Goal: Task Accomplishment & Management: Use online tool/utility

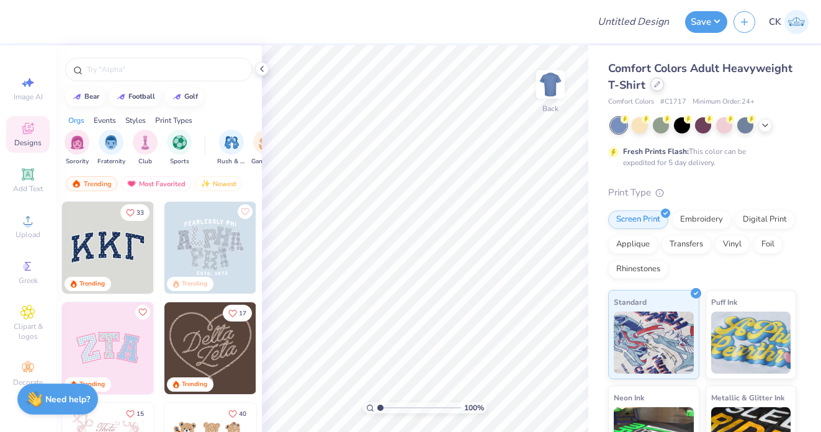
click at [657, 82] on icon at bounding box center [657, 84] width 6 height 6
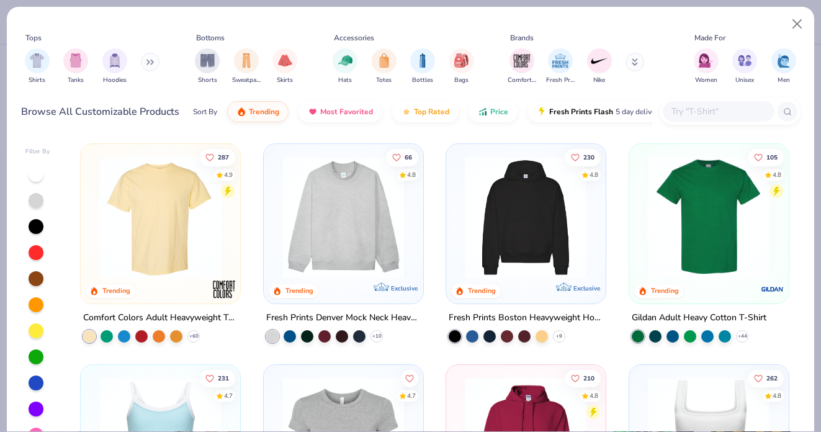
click at [698, 113] on input "text" at bounding box center [718, 111] width 96 height 14
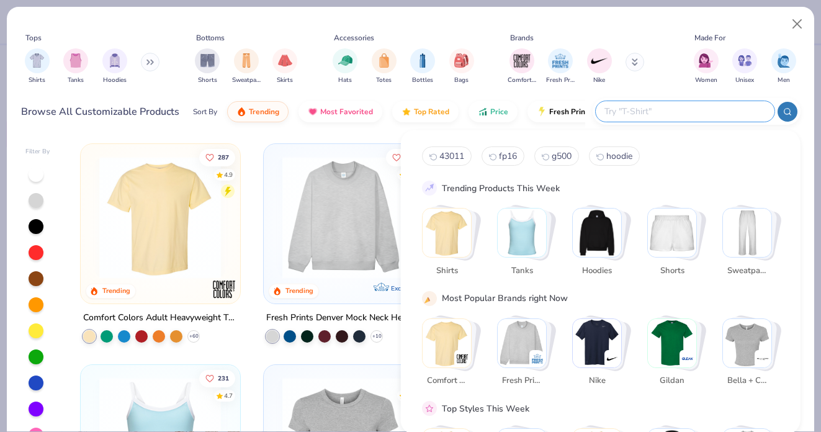
paste input "1012BE"
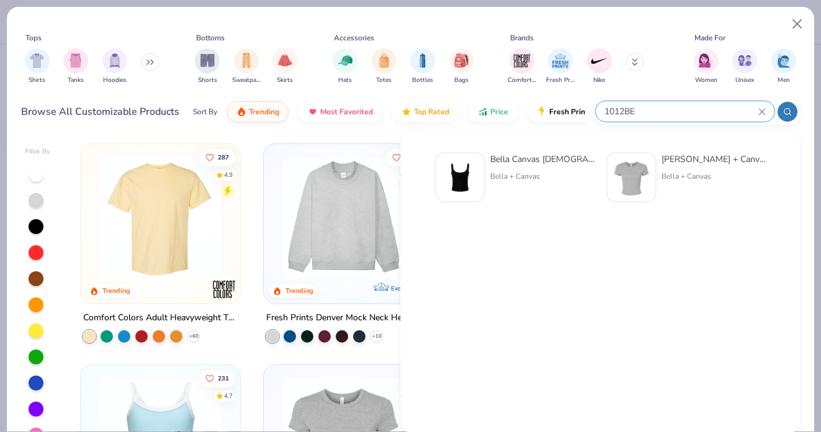
type input "1012BE"
click at [473, 172] on img at bounding box center [460, 177] width 38 height 38
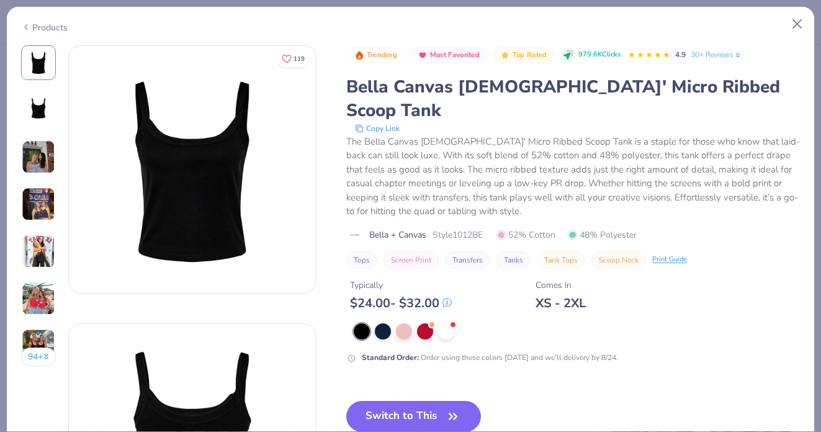
click at [452, 135] on div "The Bella Canvas Ladies' Micro Ribbed Scoop Tank is a staple for those who know…" at bounding box center [572, 177] width 453 height 84
click at [460, 84] on div "Bella Canvas Ladies' Micro Ribbed Scoop Tank" at bounding box center [572, 98] width 453 height 47
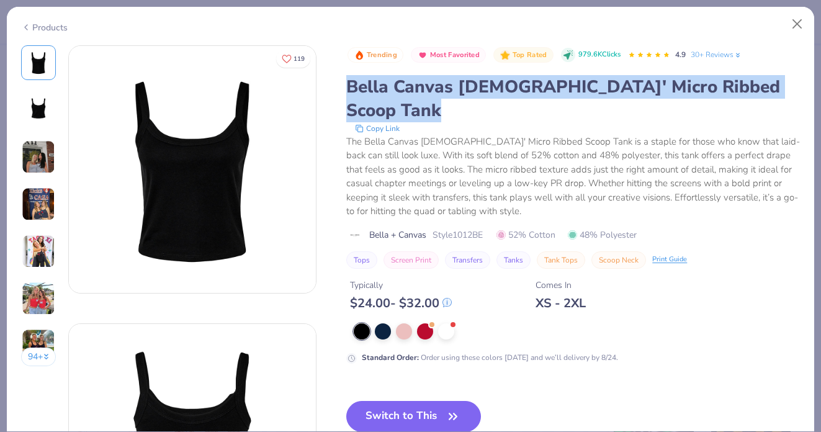
click at [460, 84] on div "Bella Canvas Ladies' Micro Ribbed Scoop Tank" at bounding box center [572, 98] width 453 height 47
copy div "Bella Canvas Ladies' Micro Ribbed Scoop Tank"
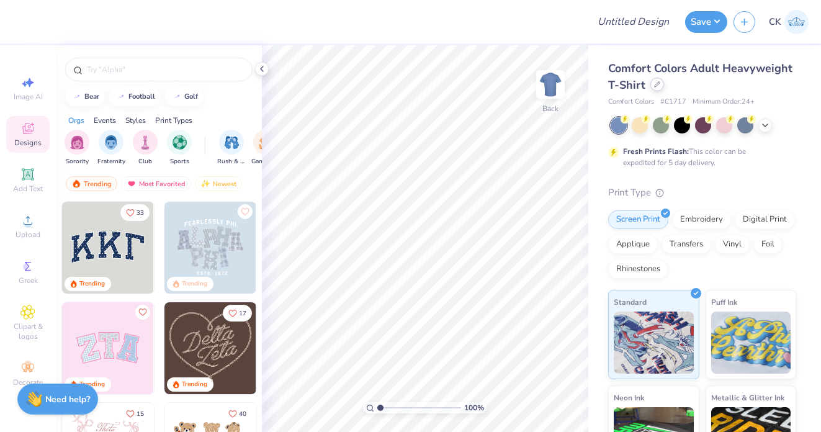
click at [658, 91] on div at bounding box center [657, 85] width 14 height 14
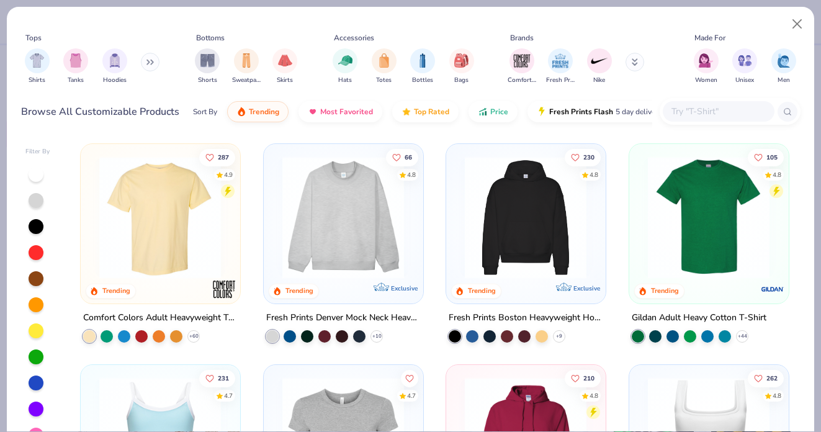
click at [682, 111] on input "text" at bounding box center [718, 111] width 96 height 14
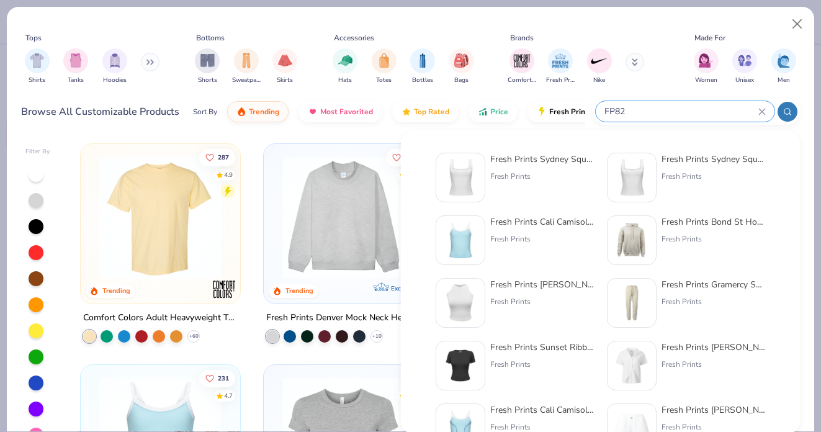
type input "FP82"
click at [462, 184] on img at bounding box center [460, 177] width 38 height 38
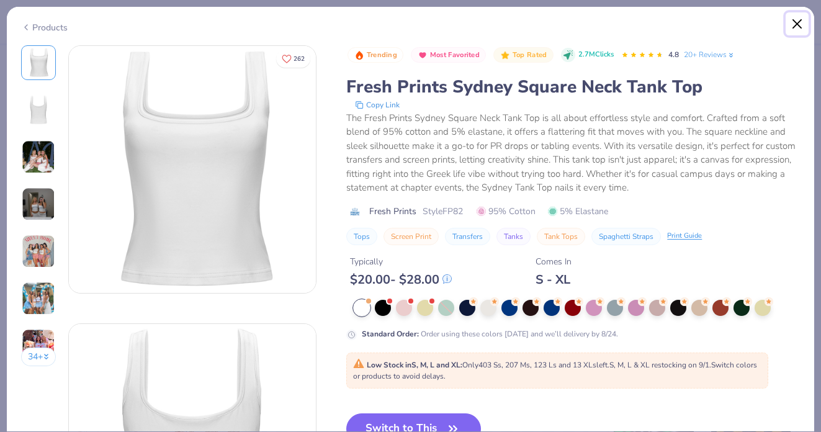
click at [794, 21] on button "Close" at bounding box center [797, 24] width 24 height 24
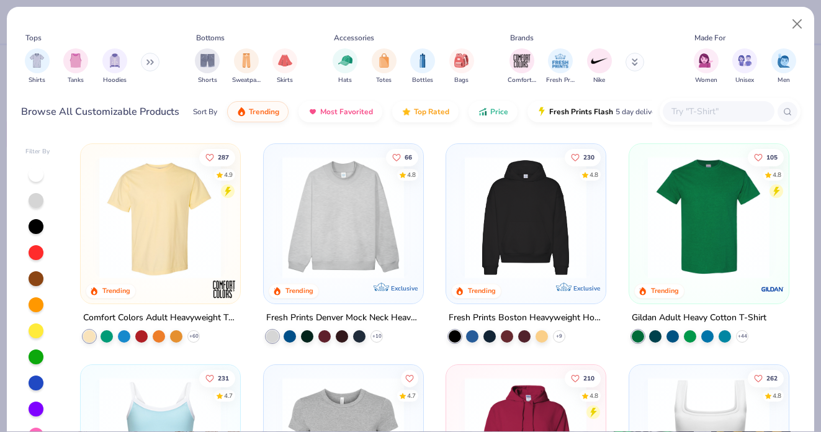
click at [700, 114] on input "text" at bounding box center [718, 111] width 96 height 14
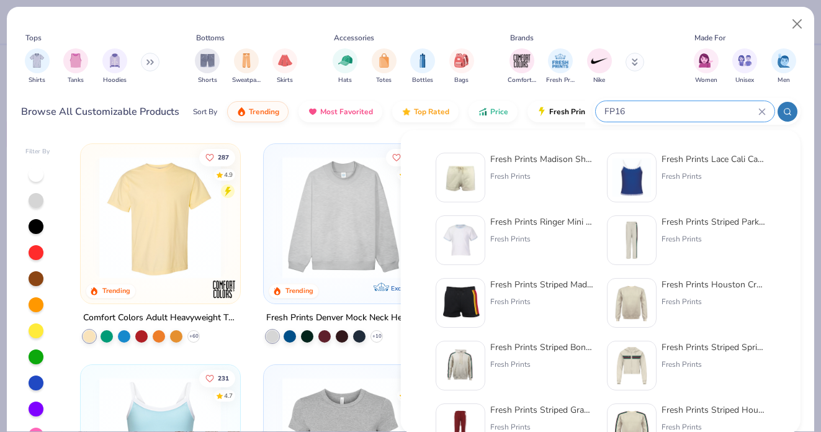
type input "FP16"
click at [473, 167] on img at bounding box center [460, 177] width 38 height 38
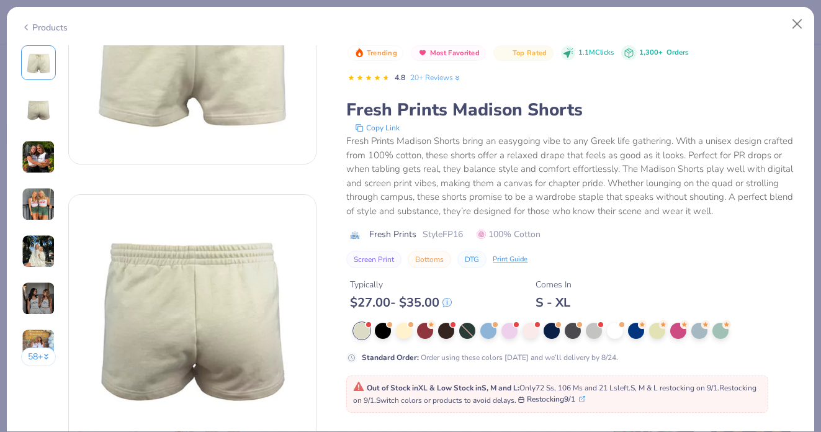
scroll to position [136, 0]
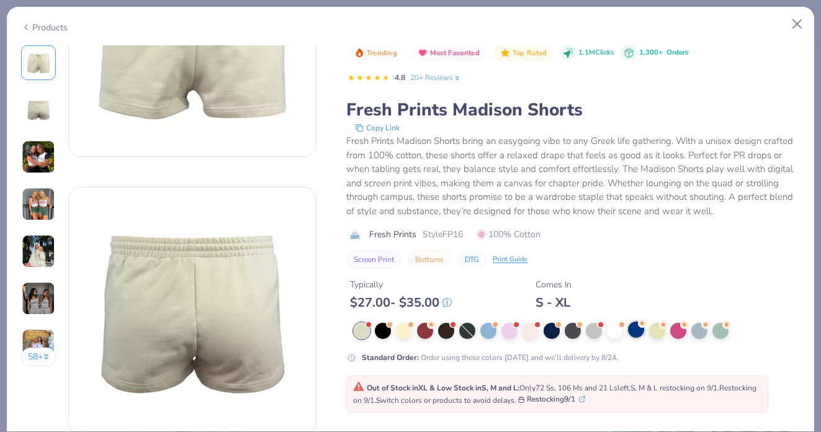
click at [638, 332] on div at bounding box center [636, 329] width 16 height 16
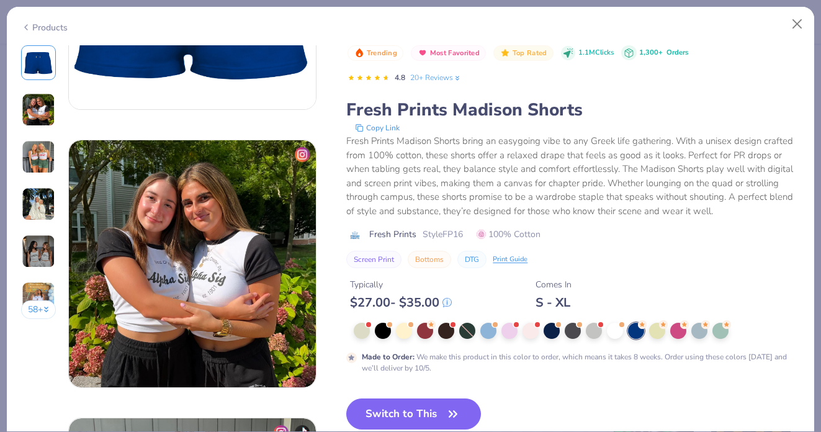
scroll to position [192, 0]
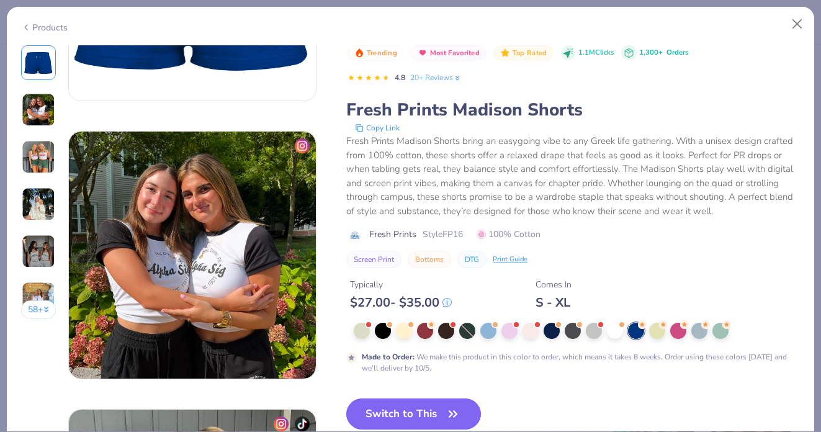
click at [425, 409] on button "Switch to This" at bounding box center [413, 413] width 135 height 31
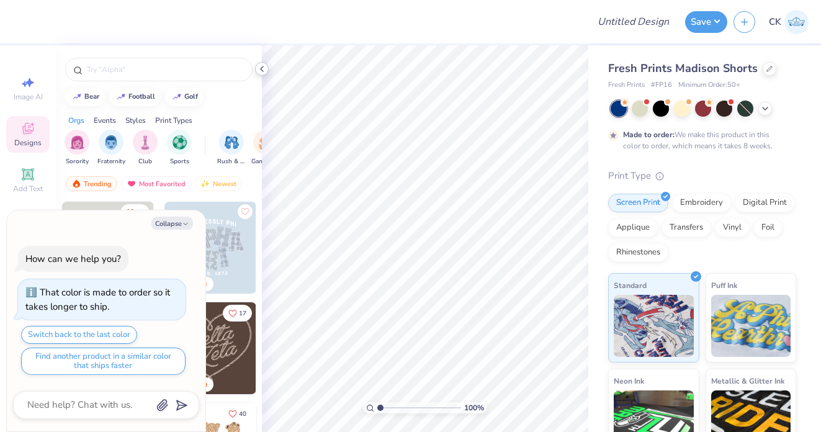
click at [262, 71] on icon at bounding box center [262, 69] width 10 height 10
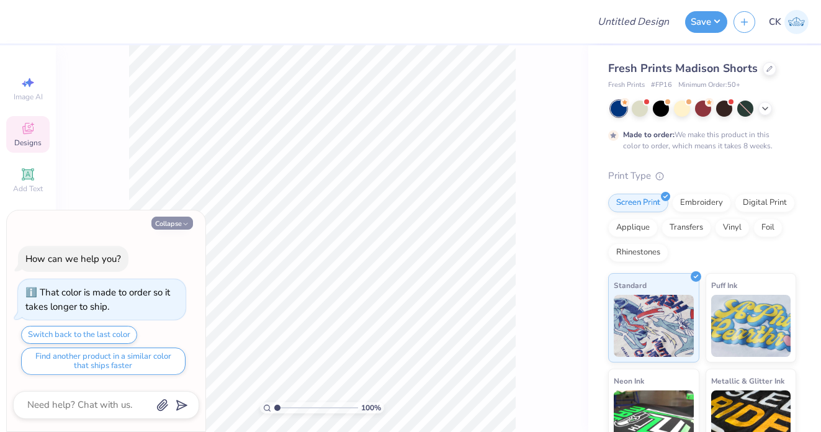
click at [185, 221] on icon "button" at bounding box center [185, 223] width 7 height 7
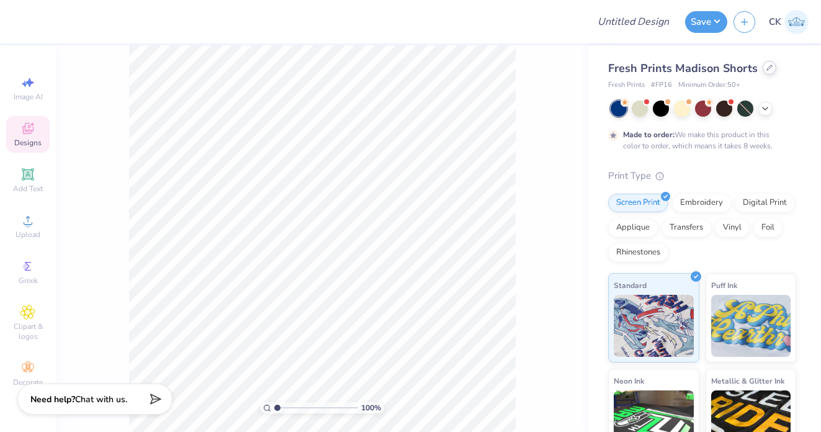
click at [766, 66] on icon at bounding box center [769, 68] width 6 height 6
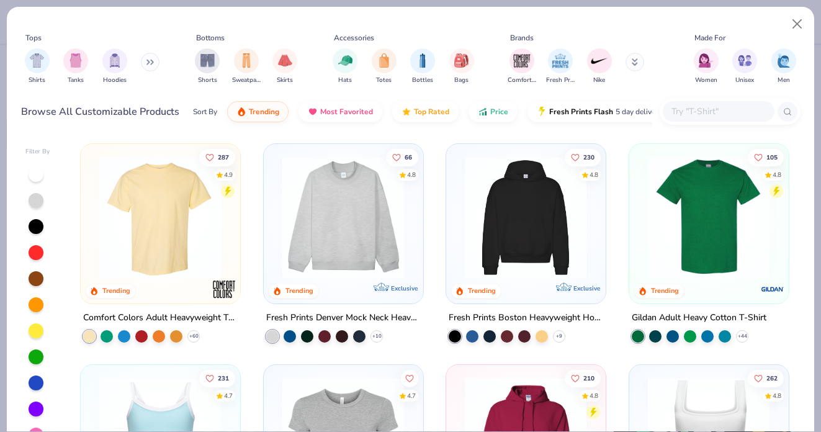
click at [701, 109] on input "text" at bounding box center [718, 111] width 96 height 14
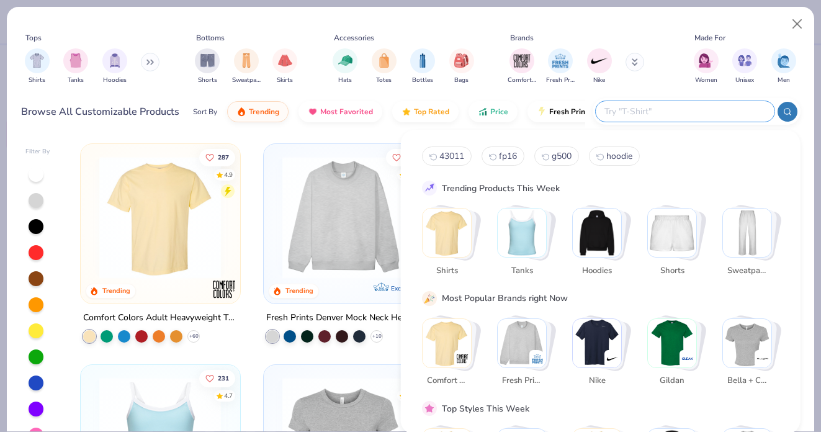
click at [351, 136] on div "Filter By 287 4.9 Trending Comfort Colors Adult Heavyweight T-Shirt + 60 66 4.8…" at bounding box center [410, 282] width 807 height 297
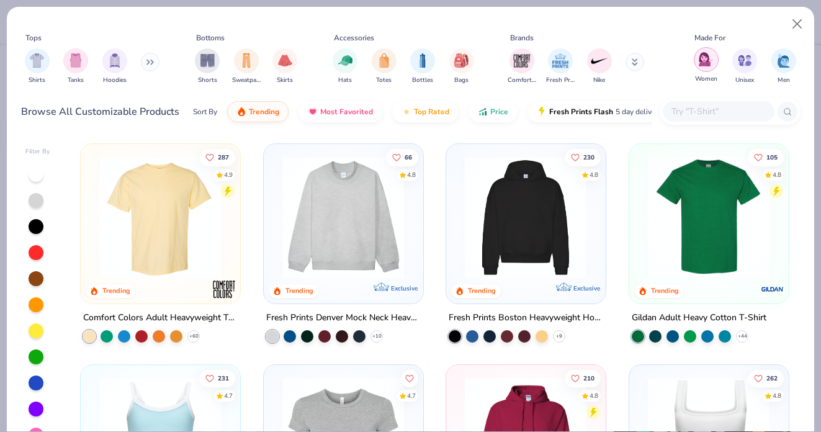
click at [705, 69] on div "filter for Women" at bounding box center [705, 59] width 25 height 25
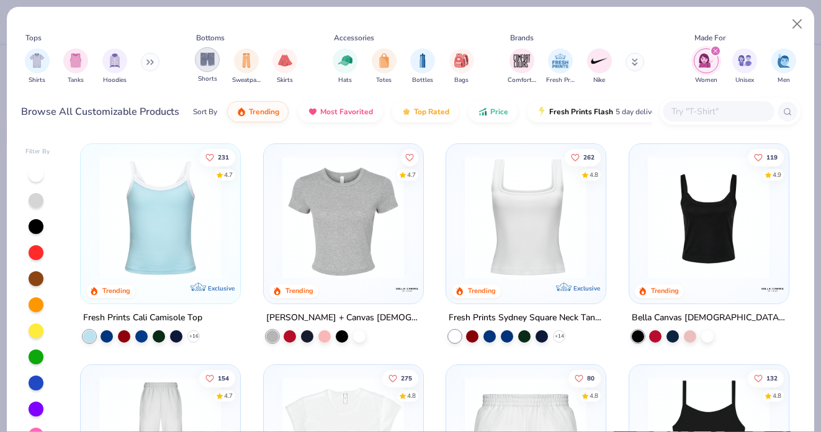
click at [216, 63] on div "filter for Shorts" at bounding box center [207, 59] width 25 height 25
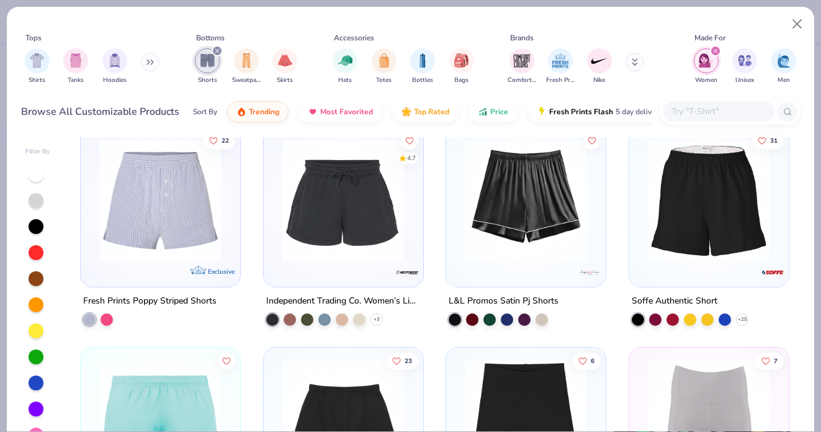
scroll to position [175, 0]
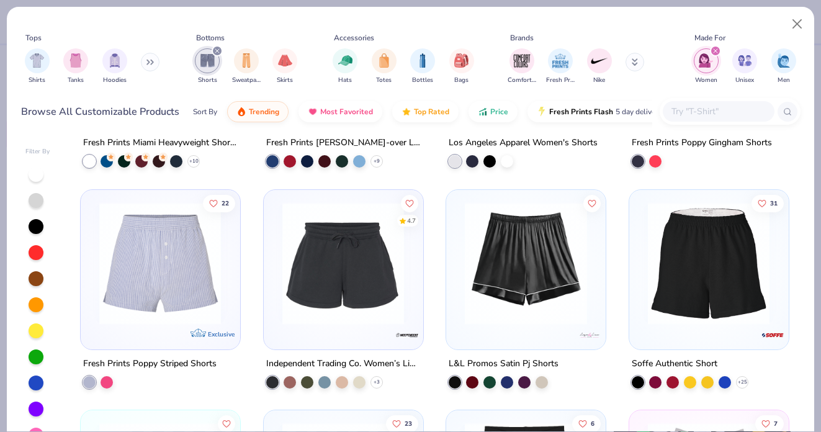
click at [36, 384] on div at bounding box center [36, 382] width 15 height 15
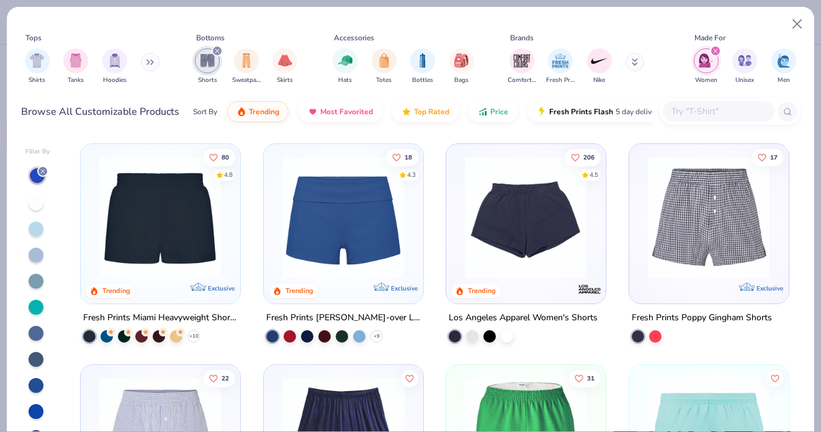
click at [313, 214] on img at bounding box center [343, 217] width 134 height 122
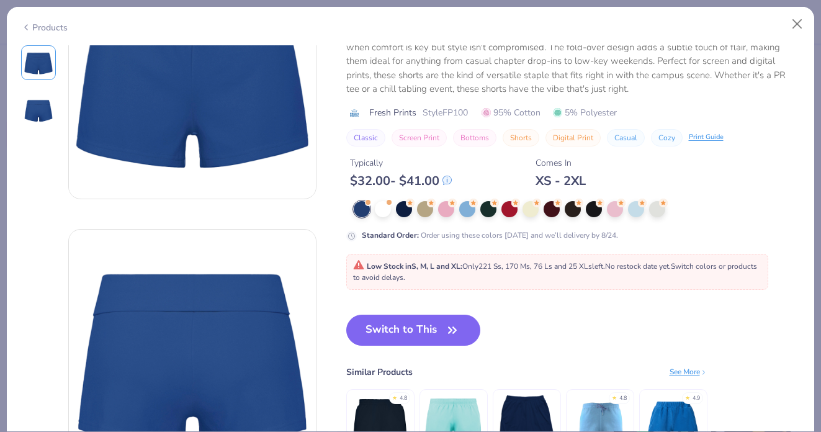
scroll to position [109, 0]
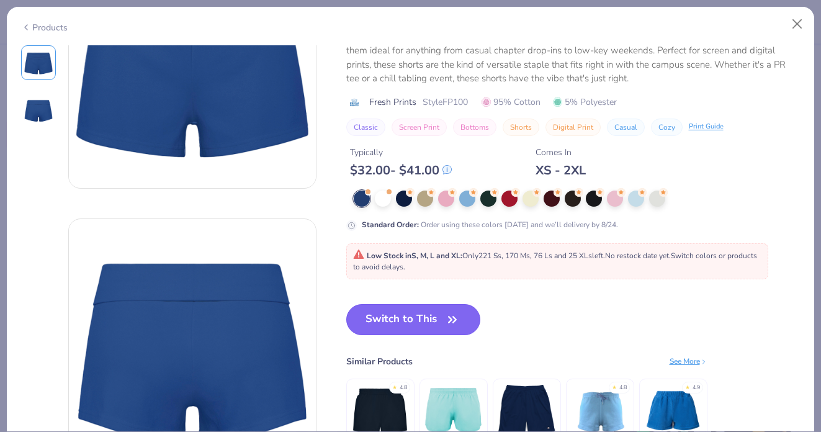
click at [418, 323] on button "Switch to This" at bounding box center [413, 319] width 135 height 31
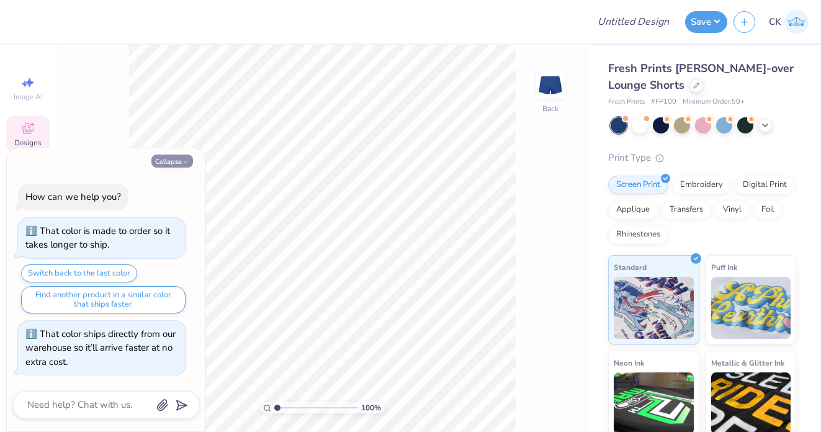
click at [187, 161] on icon "button" at bounding box center [185, 161] width 7 height 7
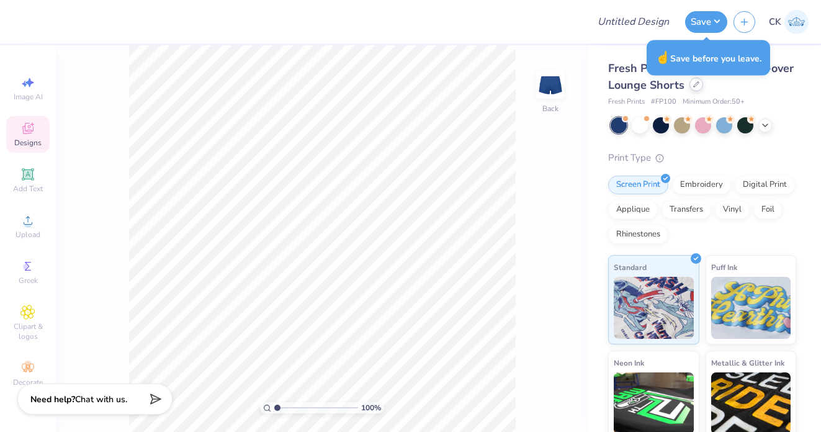
click at [696, 84] on icon at bounding box center [696, 84] width 6 height 6
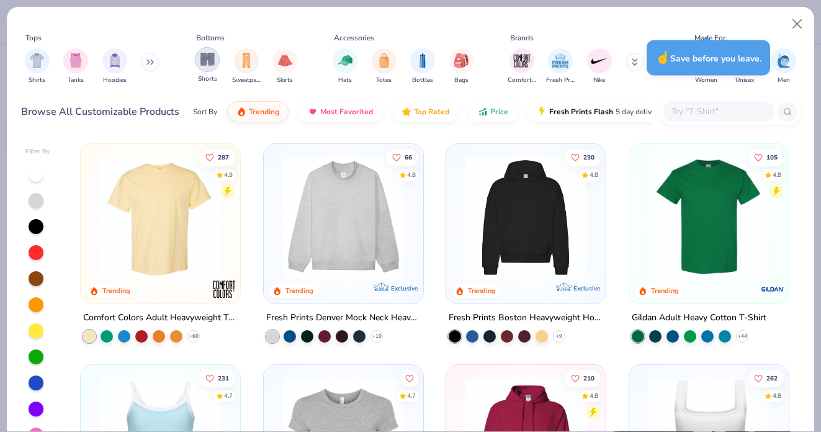
click at [205, 61] on img "filter for Shorts" at bounding box center [207, 59] width 14 height 14
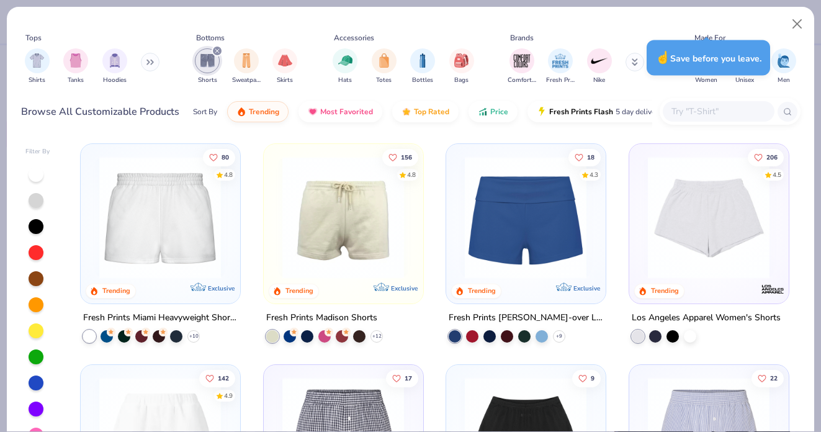
click at [707, 70] on div "☝️ Save before you leave." at bounding box center [707, 57] width 123 height 35
click at [649, 35] on div "Brands" at bounding box center [583, 37] width 156 height 11
click at [704, 71] on div "☝️ Save before you leave." at bounding box center [707, 57] width 123 height 35
click at [710, 64] on div "☝️ Save before you leave." at bounding box center [707, 57] width 123 height 35
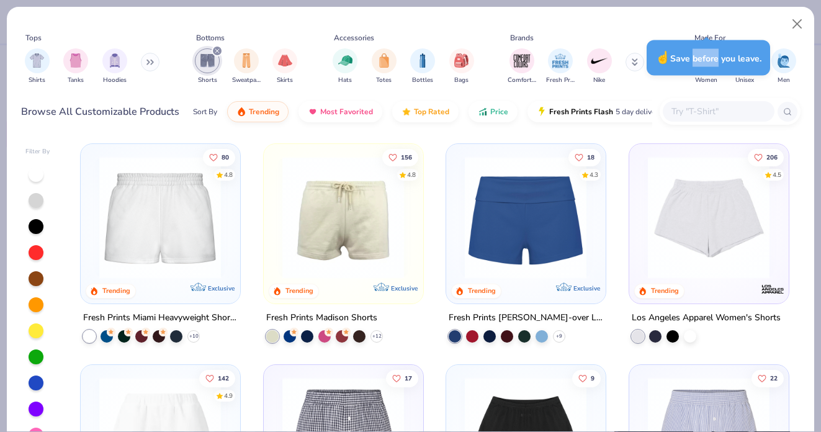
click at [702, 62] on div "☝️ Save before you leave." at bounding box center [707, 57] width 123 height 35
click at [667, 88] on div "Tops Shirts Tanks Hoodies Bottoms Shorts Sweatpants Skirts Accessories Hats Tot…" at bounding box center [410, 60] width 779 height 57
click at [166, 223] on img at bounding box center [160, 217] width 134 height 122
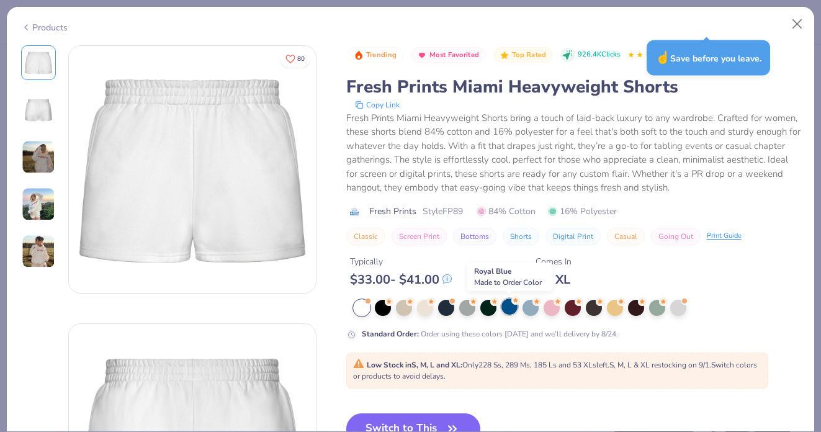
click at [510, 308] on div at bounding box center [509, 306] width 16 height 16
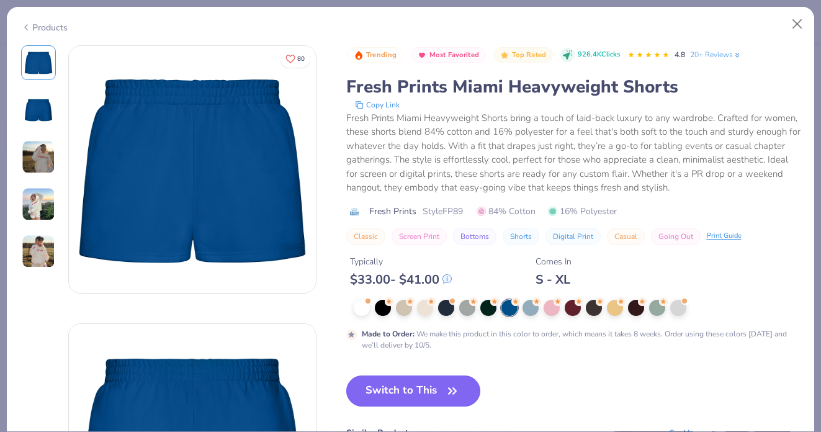
click at [418, 394] on button "Switch to This" at bounding box center [413, 390] width 135 height 31
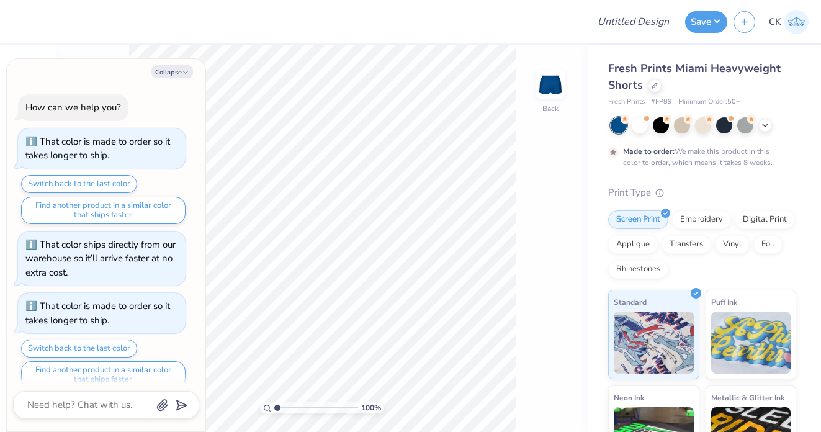
scroll to position [14, 0]
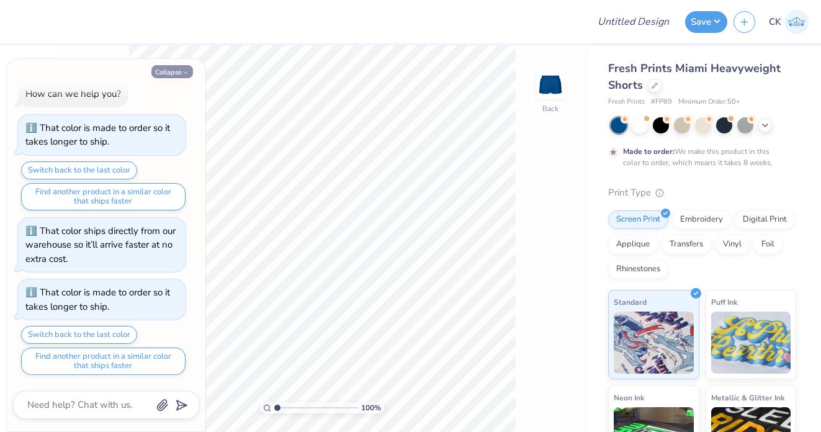
click at [184, 73] on icon "button" at bounding box center [185, 72] width 7 height 7
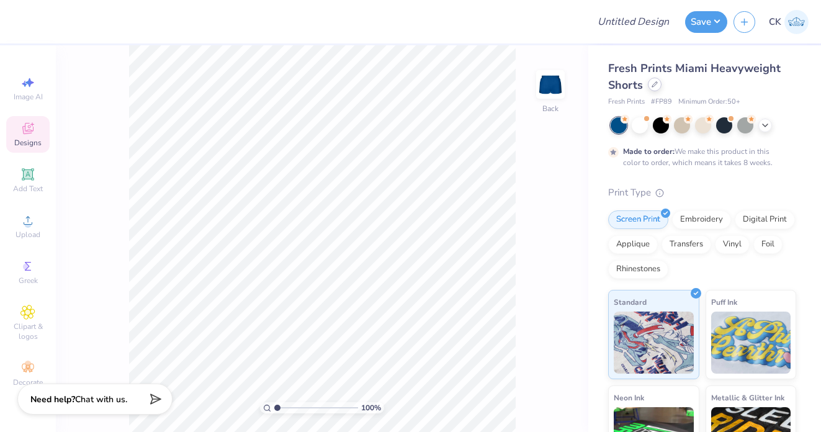
click at [653, 87] on icon at bounding box center [654, 84] width 6 height 6
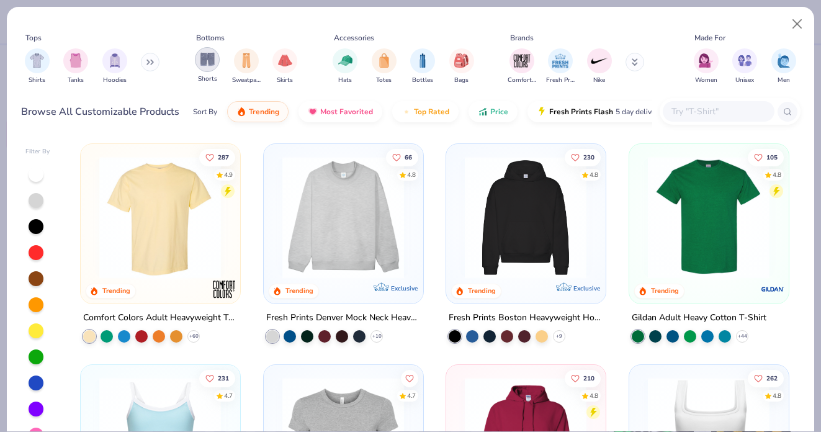
click at [206, 64] on img "filter for Shorts" at bounding box center [207, 59] width 14 height 14
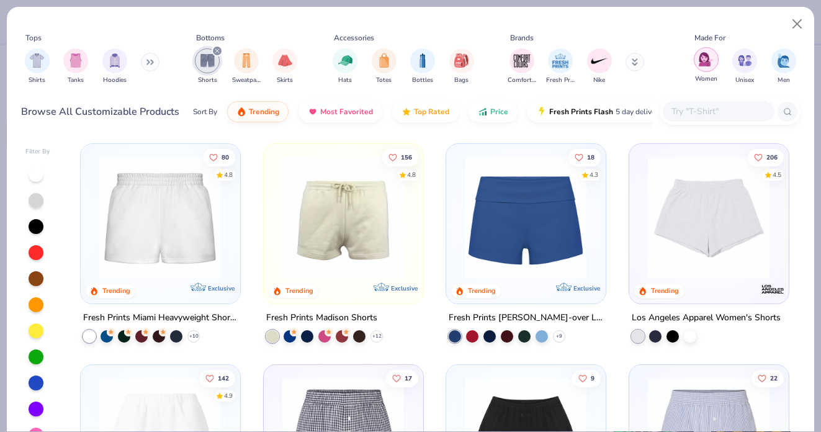
click at [706, 61] on img "filter for Women" at bounding box center [705, 59] width 14 height 14
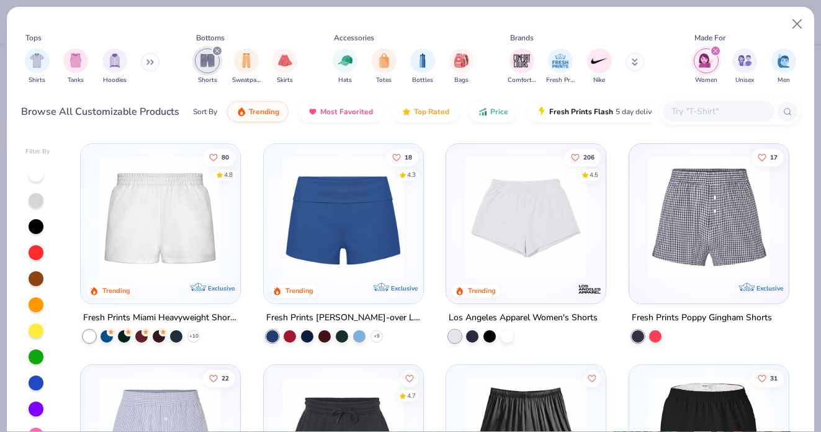
click at [716, 50] on icon "filter for Women" at bounding box center [715, 51] width 4 height 4
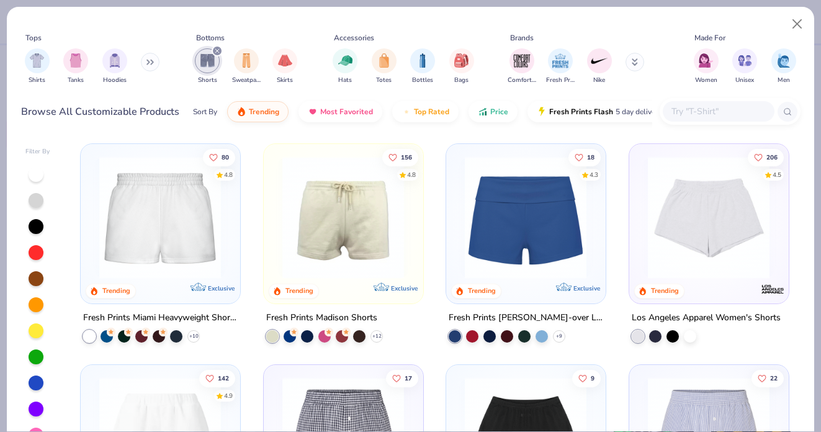
click at [359, 232] on img at bounding box center [343, 217] width 134 height 122
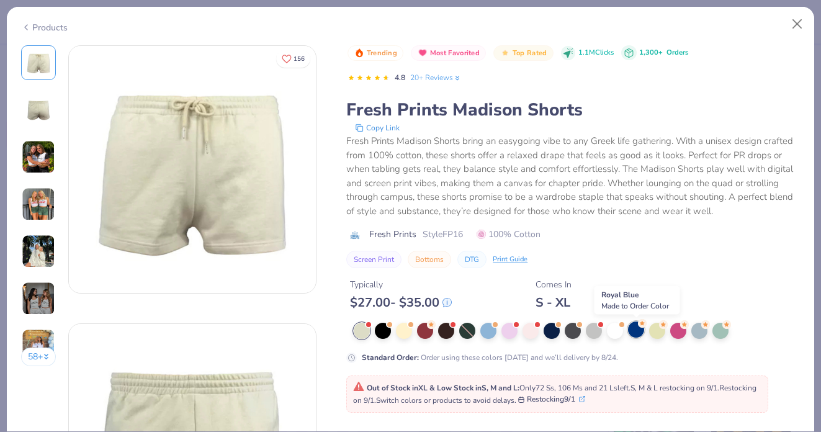
click at [638, 332] on div at bounding box center [636, 329] width 16 height 16
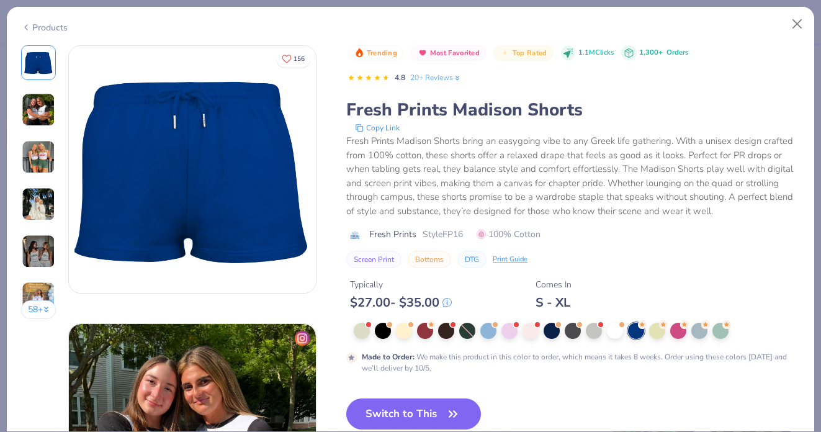
scroll to position [51, 0]
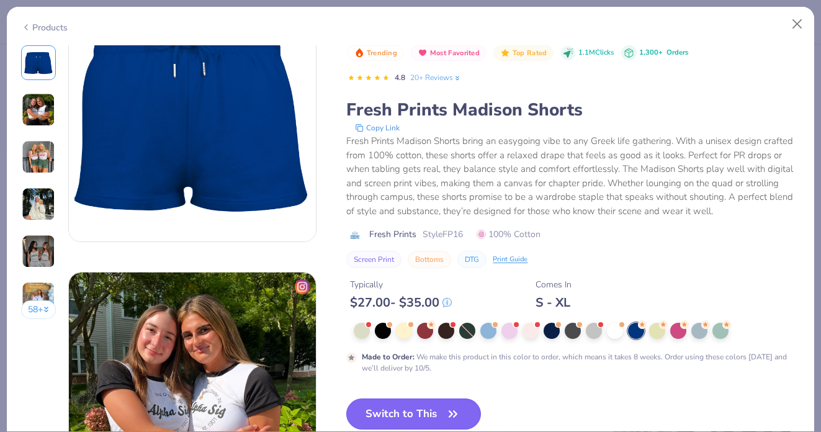
click at [399, 402] on button "Switch to This" at bounding box center [413, 413] width 135 height 31
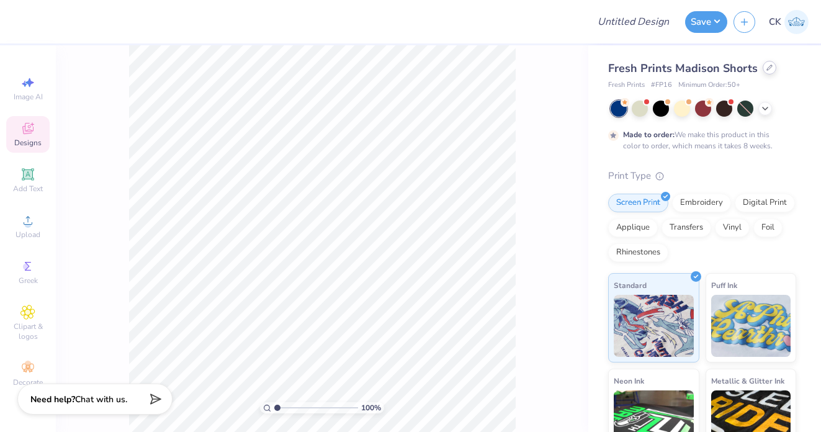
click at [767, 66] on icon at bounding box center [769, 67] width 5 height 5
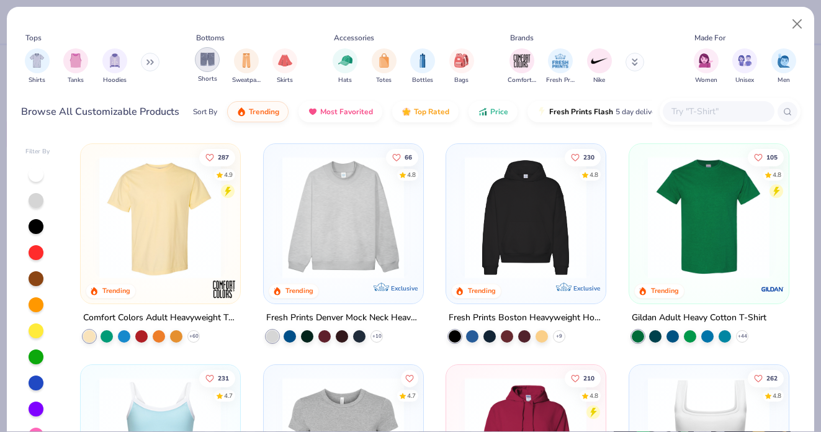
click at [211, 66] on img "filter for Shorts" at bounding box center [207, 59] width 14 height 14
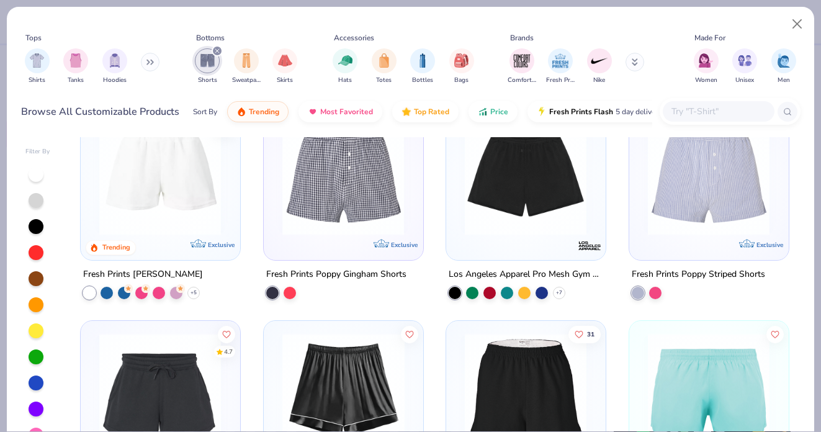
scroll to position [250, 0]
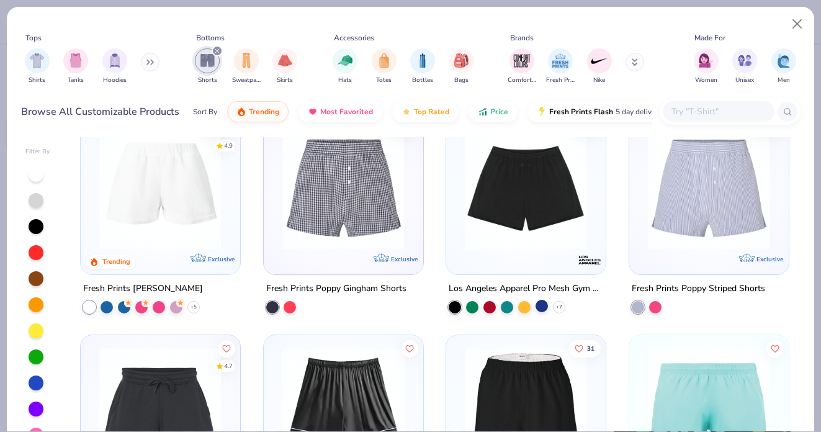
click at [545, 303] on div at bounding box center [541, 305] width 12 height 12
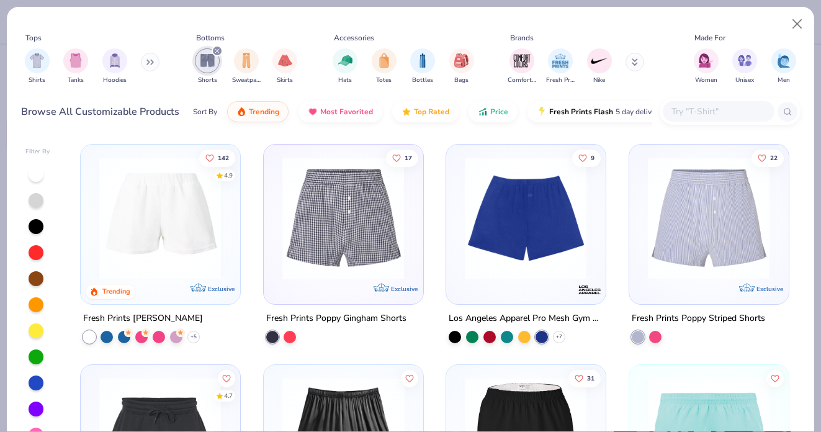
scroll to position [215, 0]
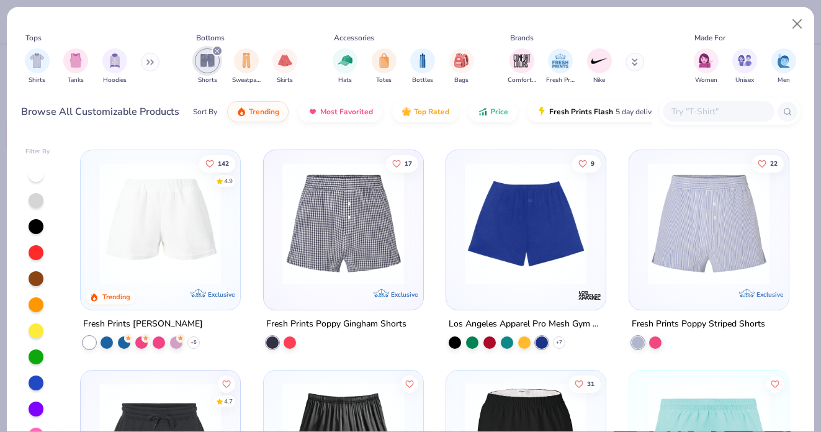
click at [524, 226] on img at bounding box center [525, 223] width 134 height 122
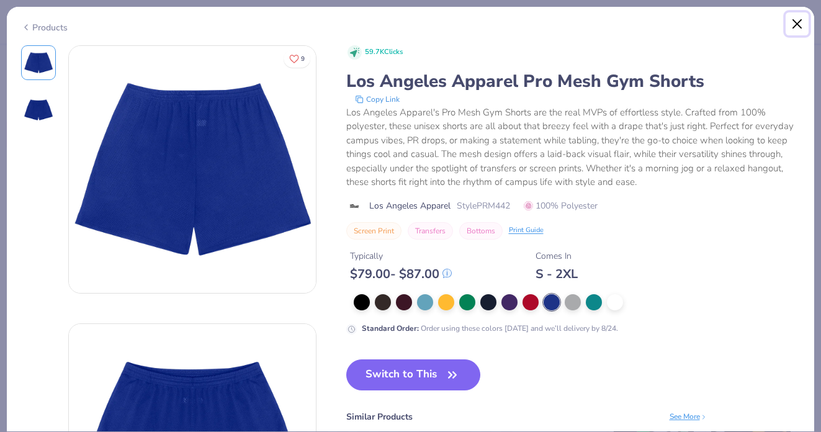
click at [801, 22] on button "Close" at bounding box center [797, 24] width 24 height 24
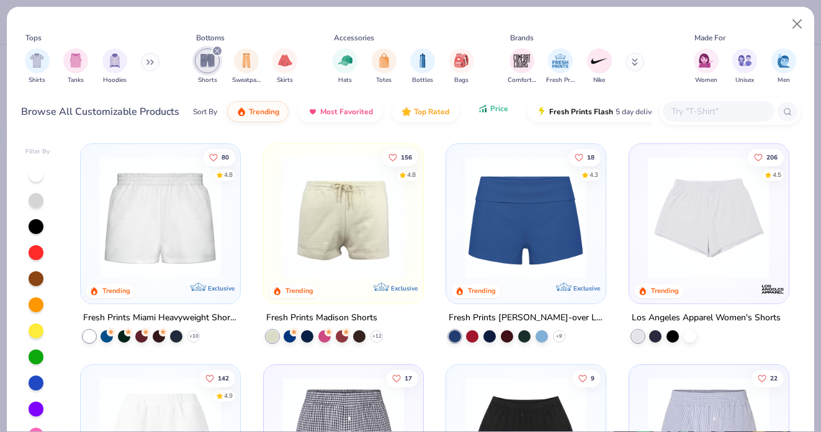
click at [485, 110] on icon "button" at bounding box center [483, 108] width 10 height 11
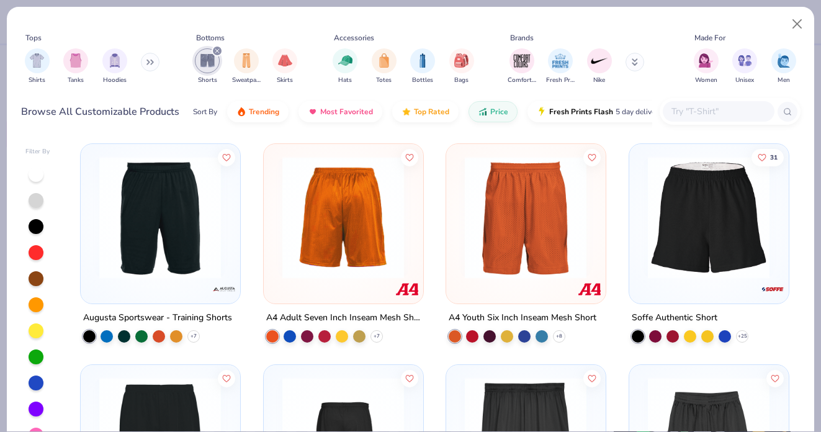
click at [115, 334] on div "+ 7" at bounding box center [141, 335] width 117 height 12
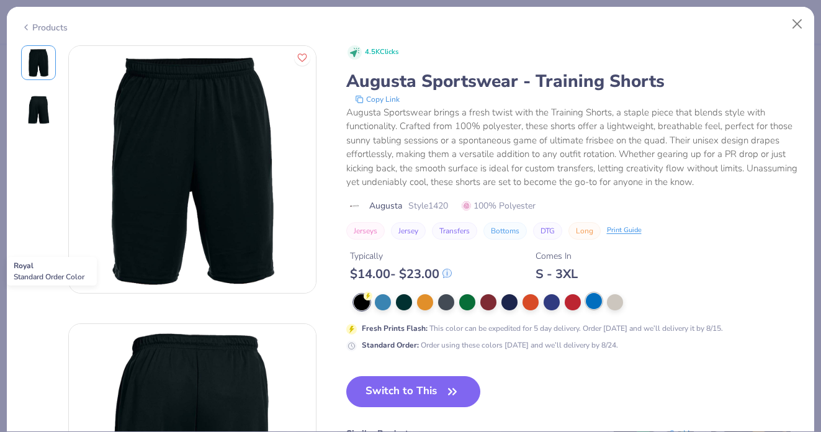
click at [595, 305] on div at bounding box center [593, 301] width 16 height 16
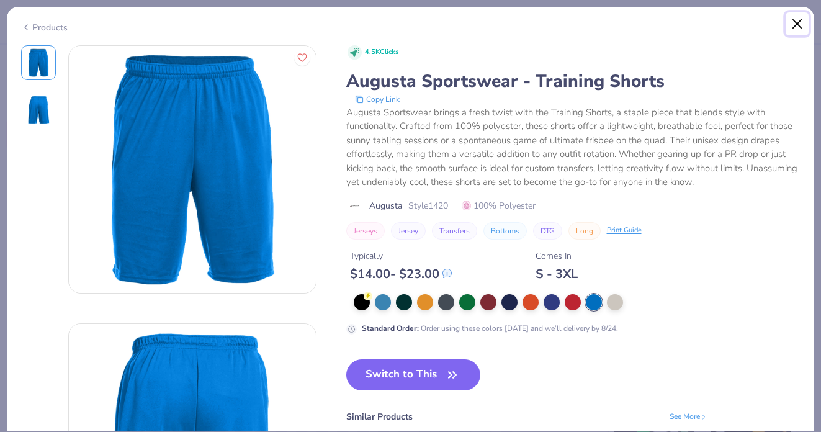
click at [799, 29] on button "Close" at bounding box center [797, 24] width 24 height 24
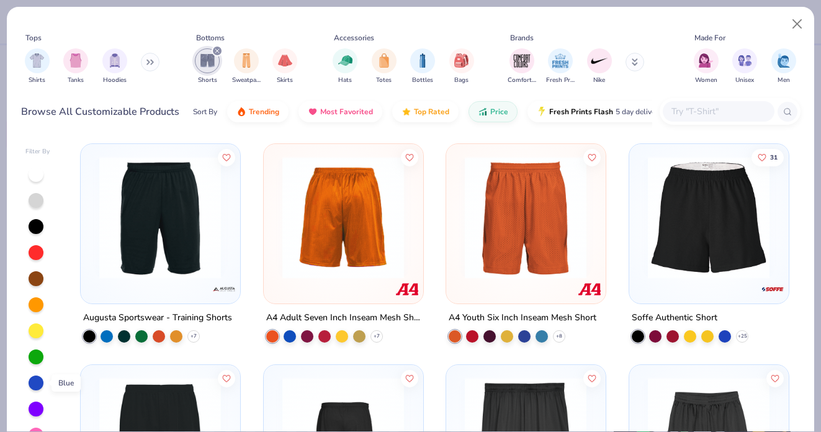
click at [36, 381] on div at bounding box center [36, 382] width 15 height 15
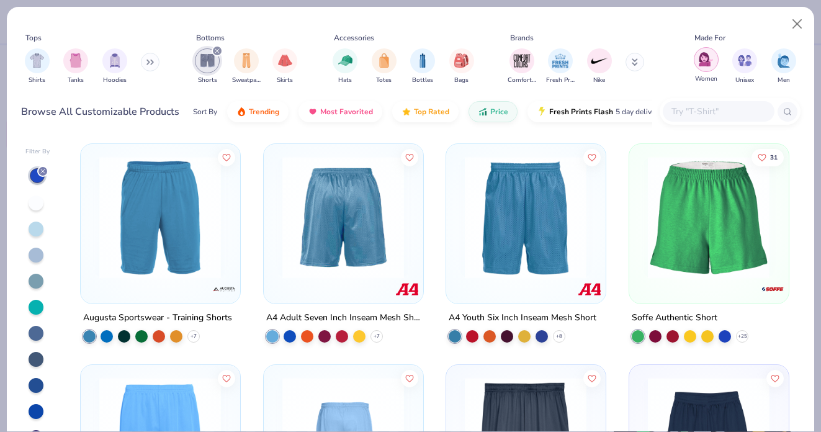
click at [703, 65] on img "filter for Women" at bounding box center [705, 59] width 14 height 14
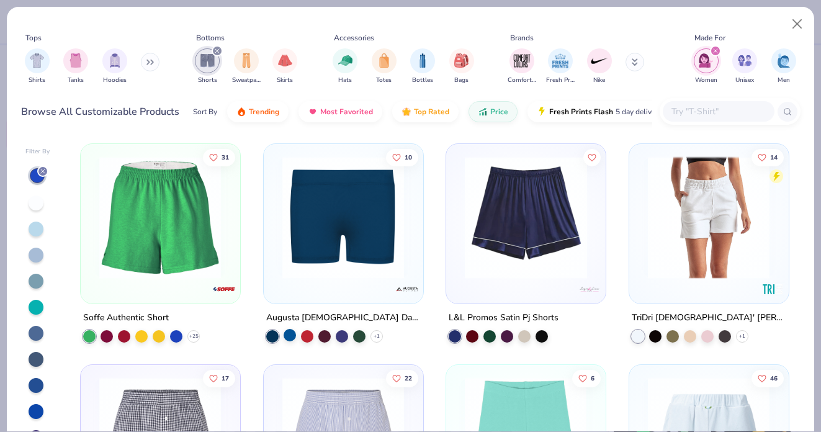
click at [287, 334] on div at bounding box center [289, 334] width 12 height 12
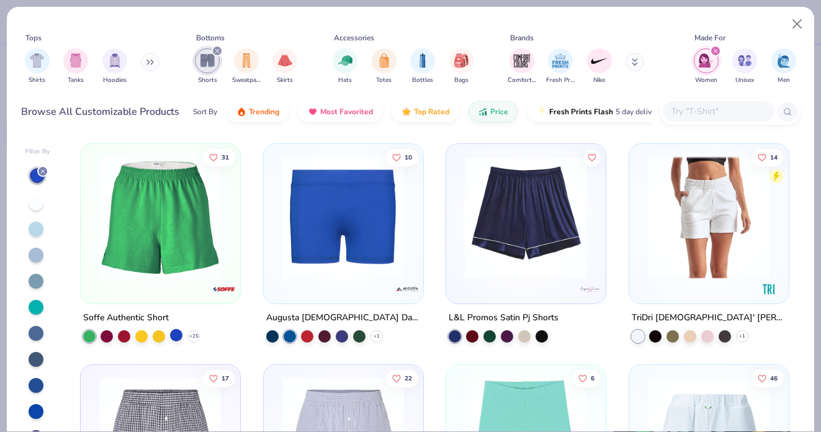
click at [181, 338] on div at bounding box center [176, 334] width 12 height 12
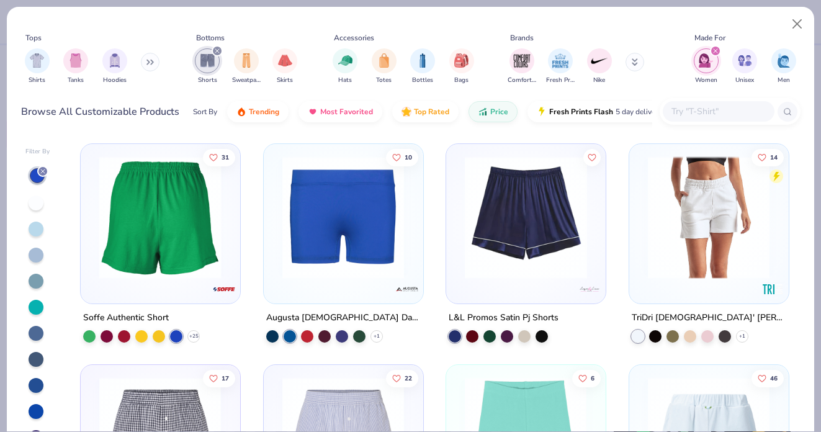
click at [93, 254] on img at bounding box center [26, 217] width 134 height 122
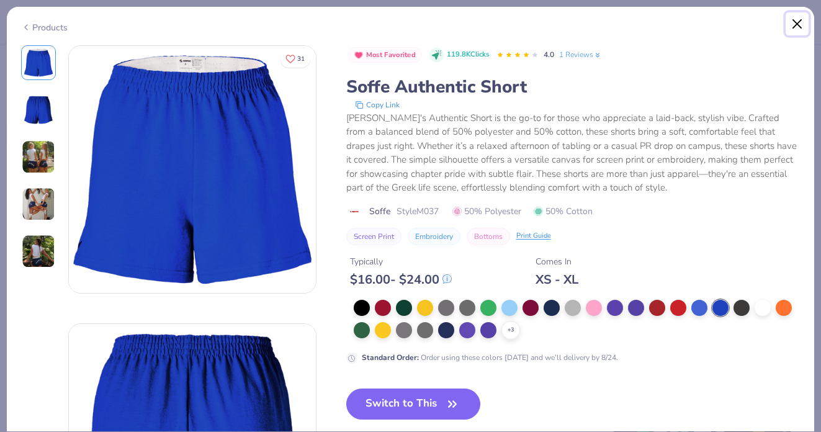
click at [795, 20] on button "Close" at bounding box center [797, 24] width 24 height 24
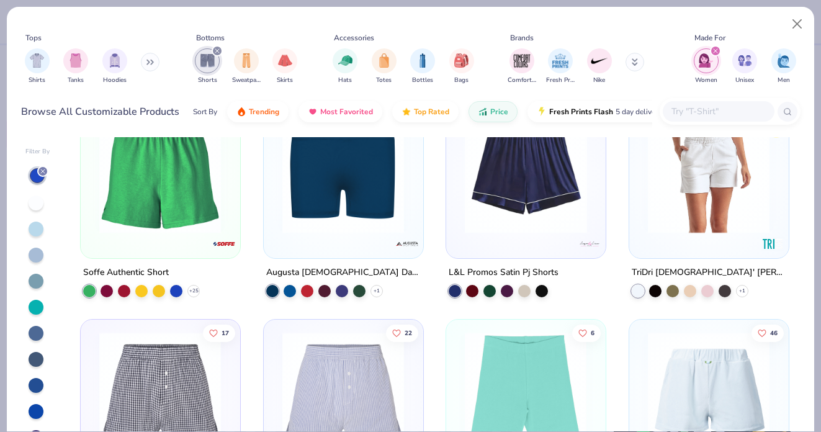
scroll to position [46, 0]
click at [706, 203] on img at bounding box center [708, 171] width 134 height 122
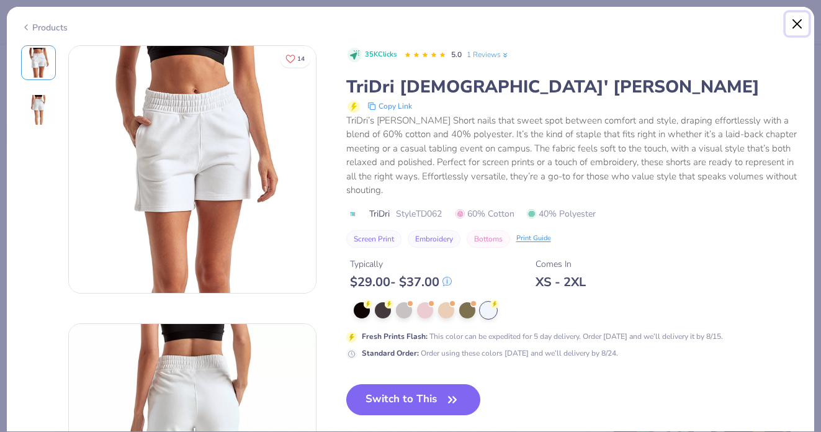
click at [800, 29] on button "Close" at bounding box center [797, 24] width 24 height 24
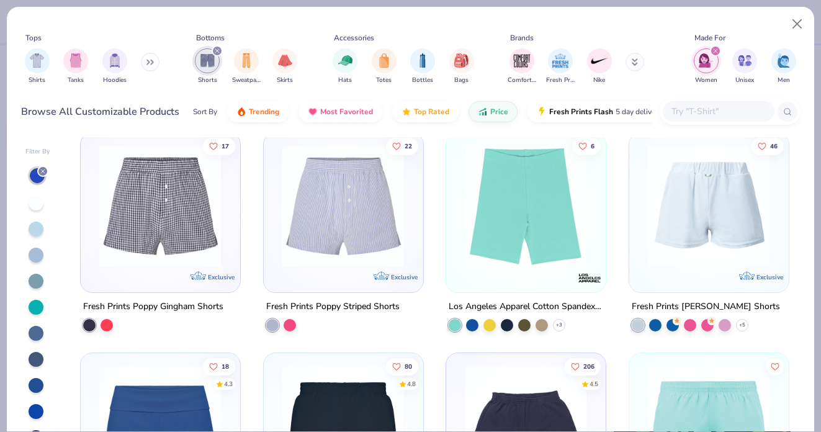
scroll to position [234, 0]
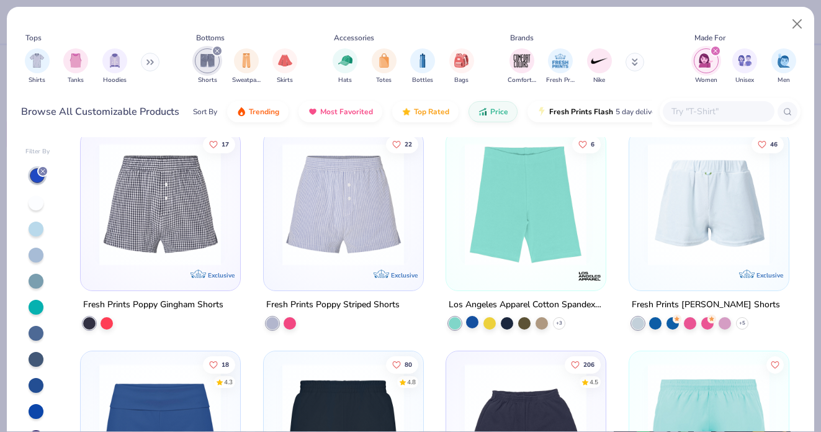
click at [474, 319] on div at bounding box center [472, 321] width 12 height 12
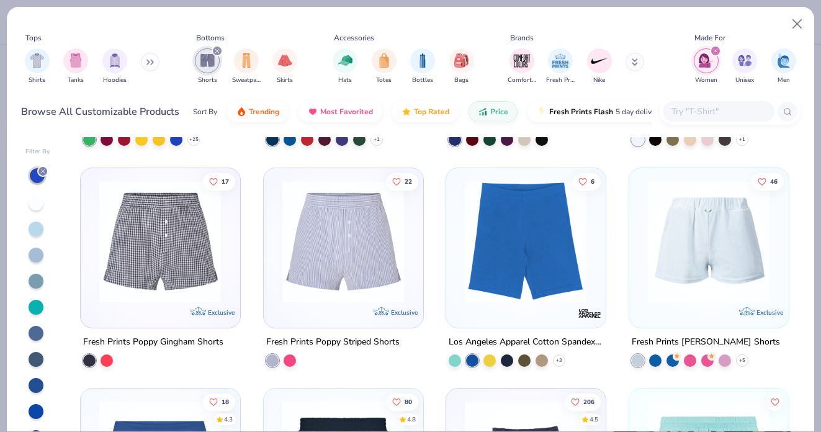
scroll to position [209, 0]
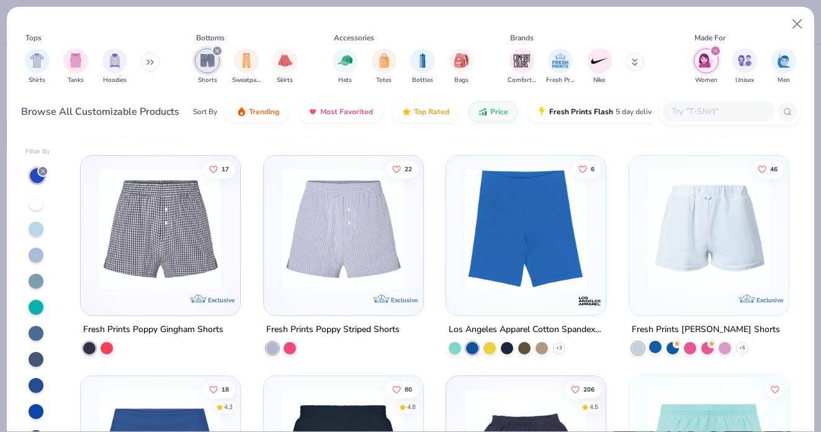
click at [656, 344] on div at bounding box center [655, 346] width 12 height 12
click at [691, 242] on img at bounding box center [708, 228] width 134 height 122
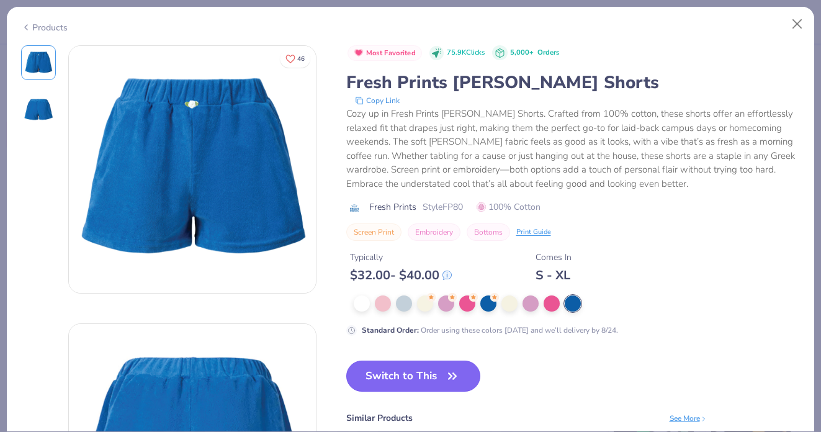
click at [407, 378] on button "Switch to This" at bounding box center [413, 375] width 135 height 31
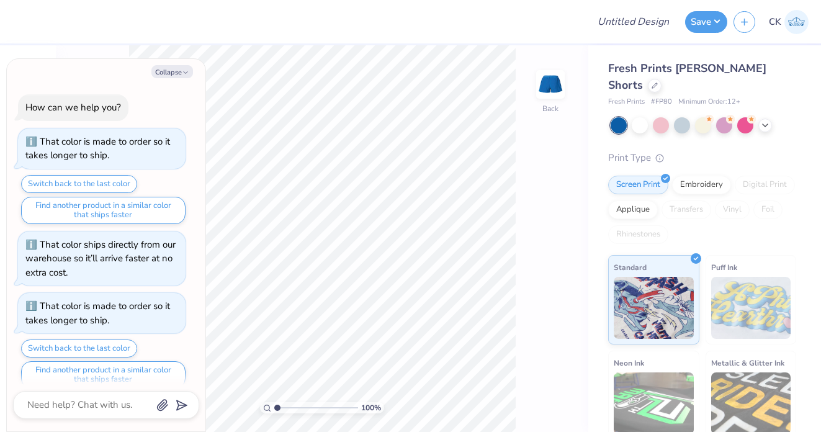
scroll to position [75, 0]
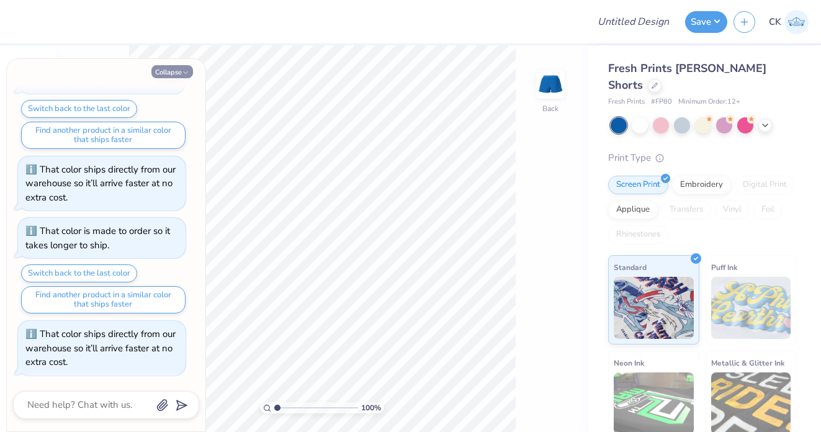
click at [182, 70] on icon "button" at bounding box center [185, 72] width 7 height 7
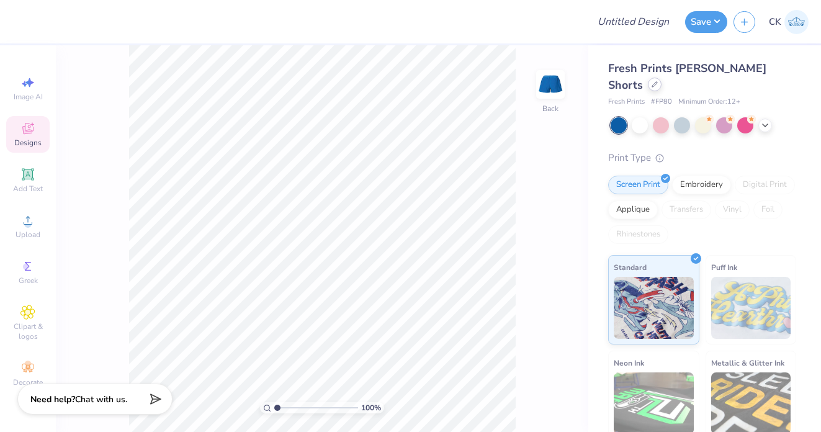
click at [647, 86] on div at bounding box center [654, 85] width 14 height 14
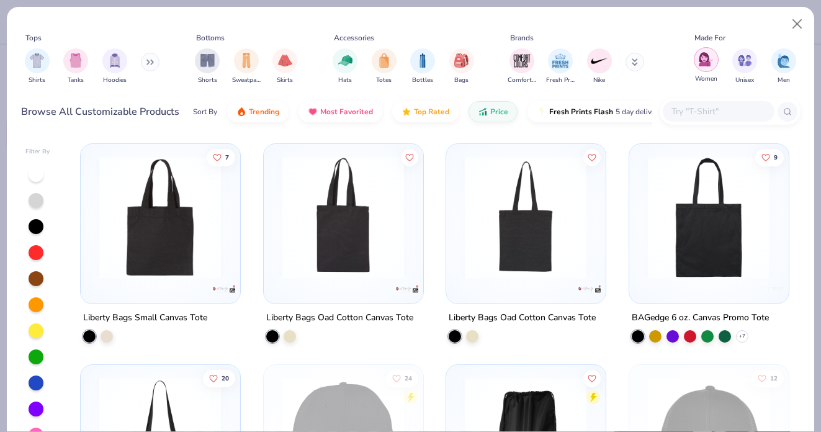
click at [703, 60] on img "filter for Women" at bounding box center [705, 59] width 14 height 14
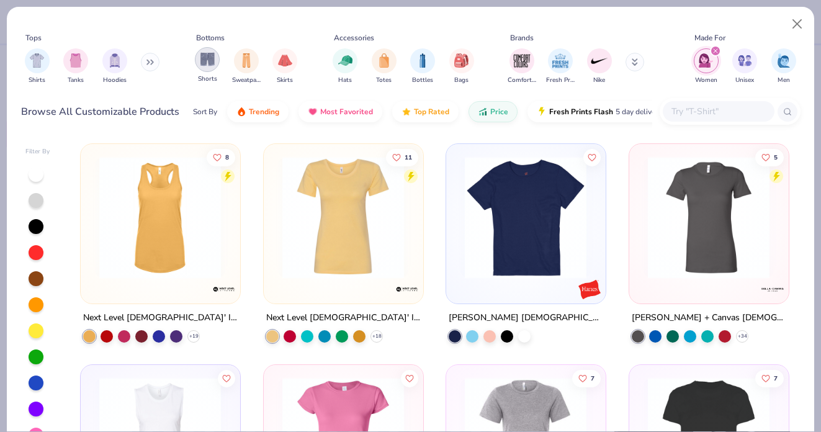
click at [214, 63] on img "filter for Shorts" at bounding box center [207, 59] width 14 height 14
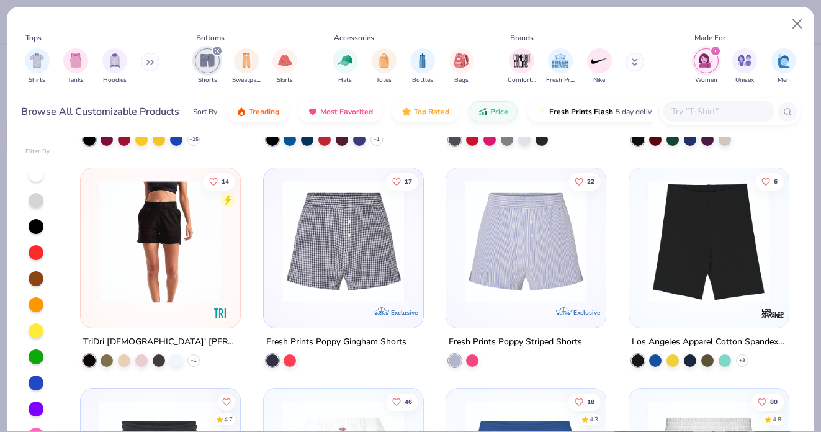
scroll to position [360, 0]
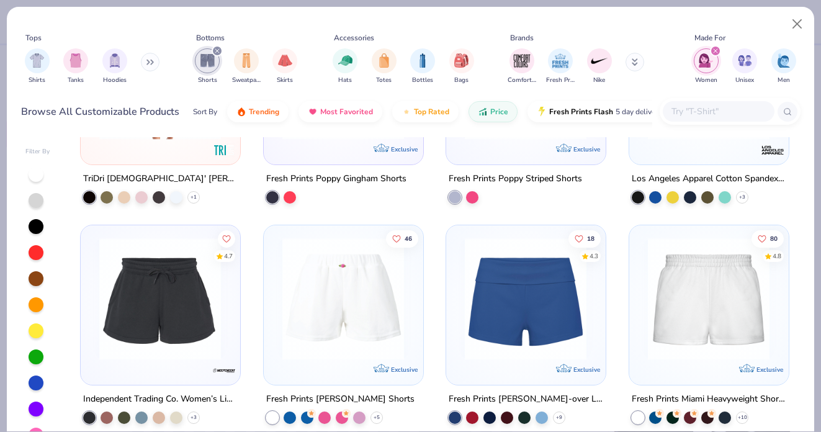
click at [328, 327] on img at bounding box center [343, 299] width 134 height 122
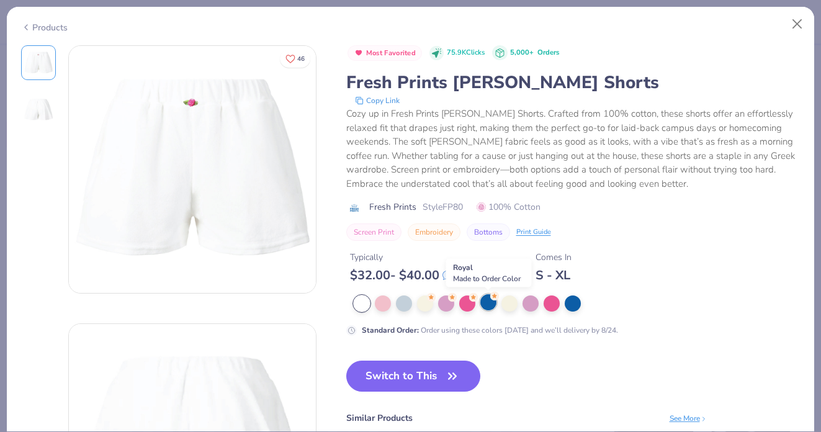
click at [484, 302] on div at bounding box center [488, 302] width 16 height 16
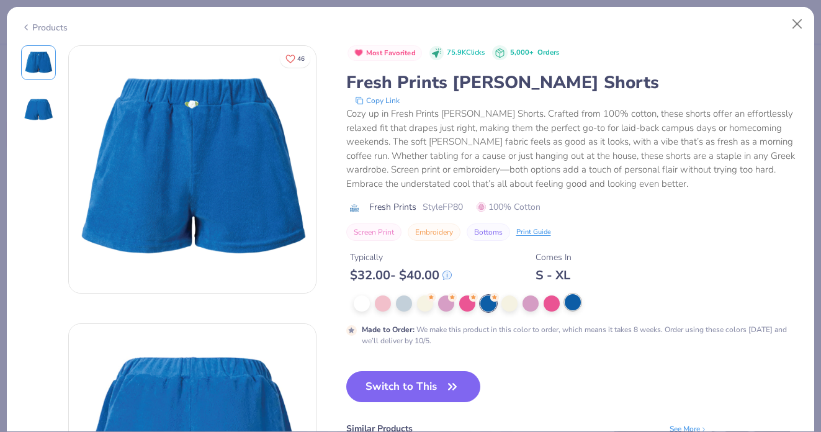
click at [575, 301] on div at bounding box center [572, 302] width 16 height 16
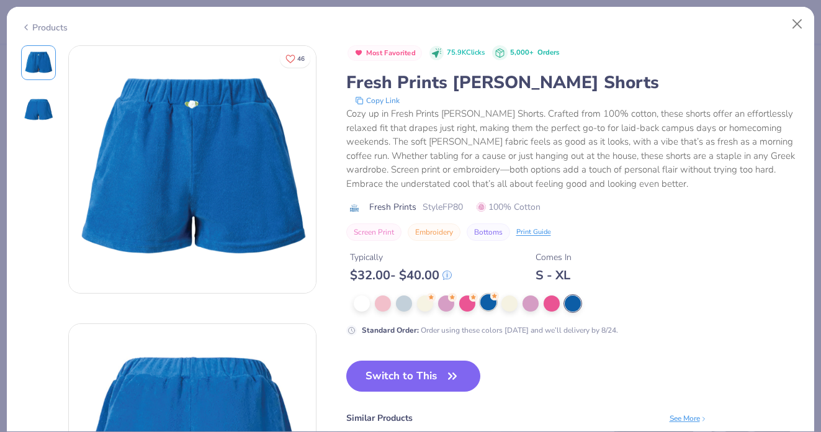
click at [486, 304] on div at bounding box center [488, 302] width 16 height 16
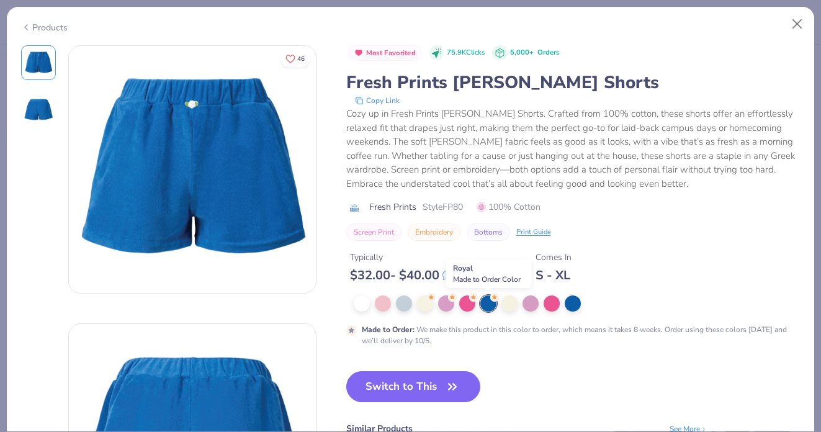
click at [491, 305] on div at bounding box center [488, 303] width 16 height 16
click at [577, 303] on div at bounding box center [572, 302] width 16 height 16
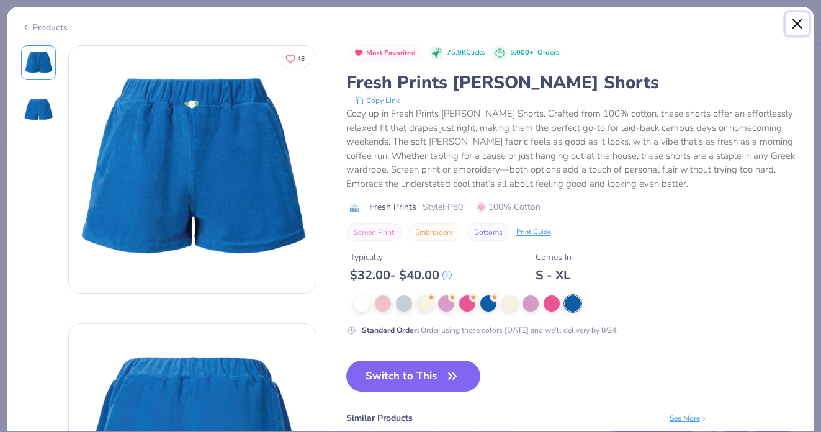
click at [796, 29] on button "Close" at bounding box center [797, 24] width 24 height 24
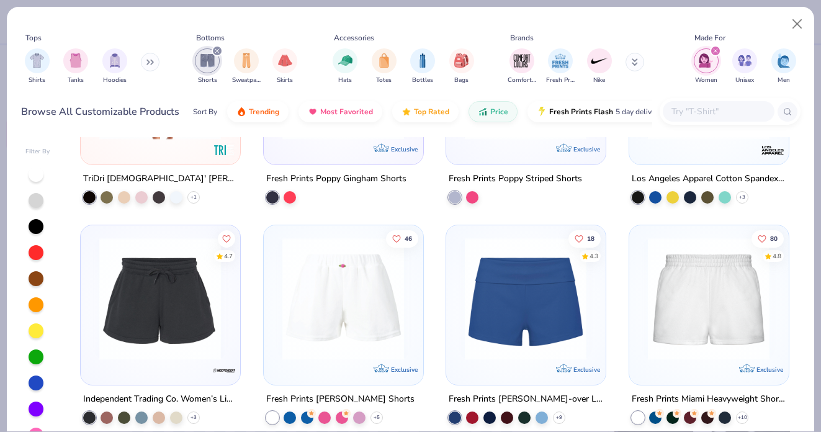
click at [153, 345] on img at bounding box center [160, 299] width 134 height 122
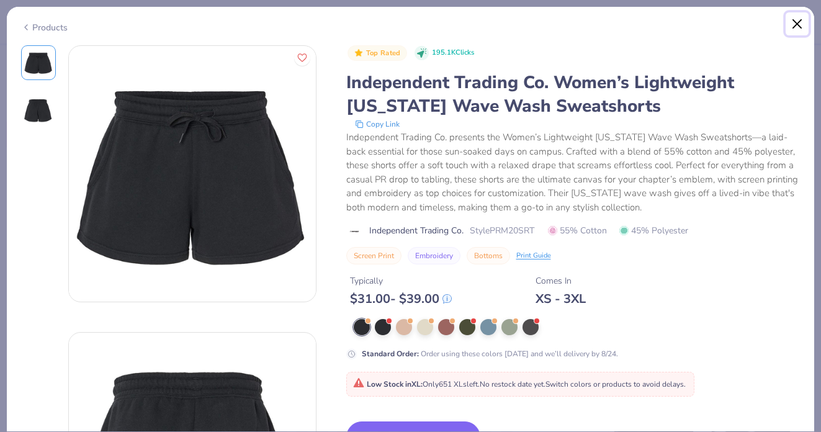
click at [797, 27] on button "Close" at bounding box center [797, 24] width 24 height 24
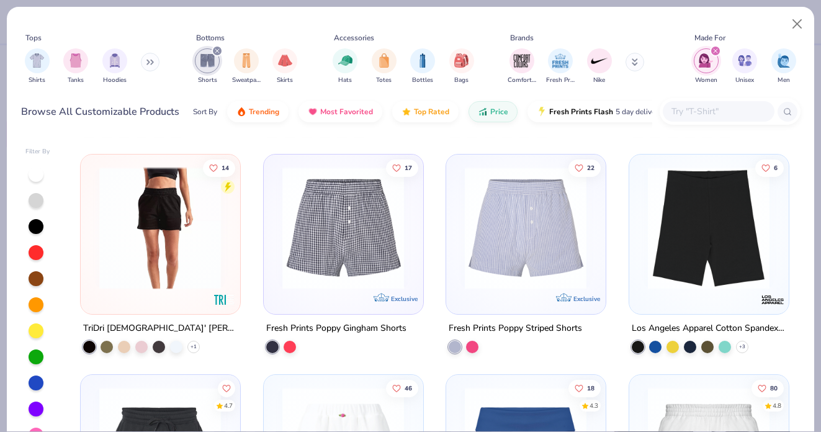
scroll to position [202, 0]
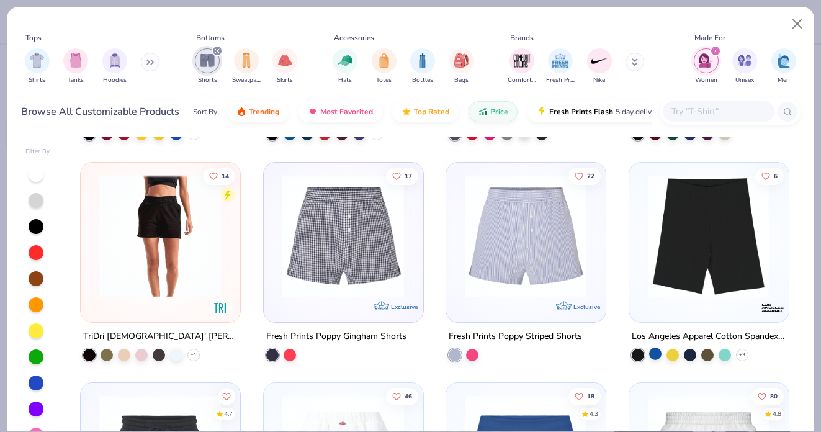
click at [655, 352] on div at bounding box center [655, 353] width 12 height 12
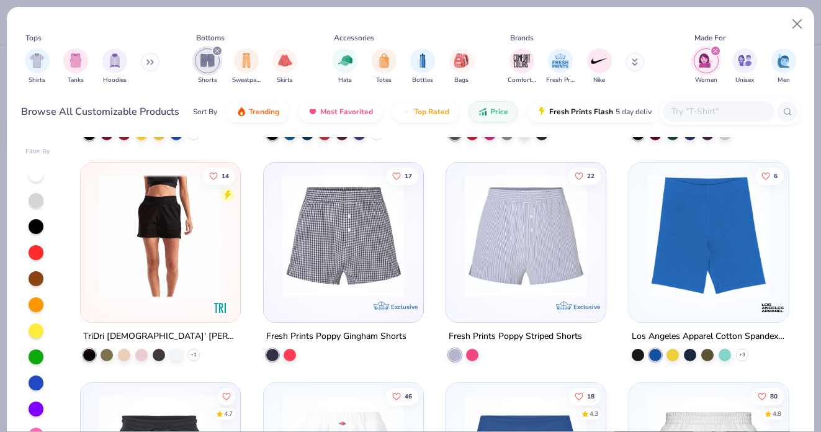
click at [690, 239] on img at bounding box center [708, 235] width 134 height 122
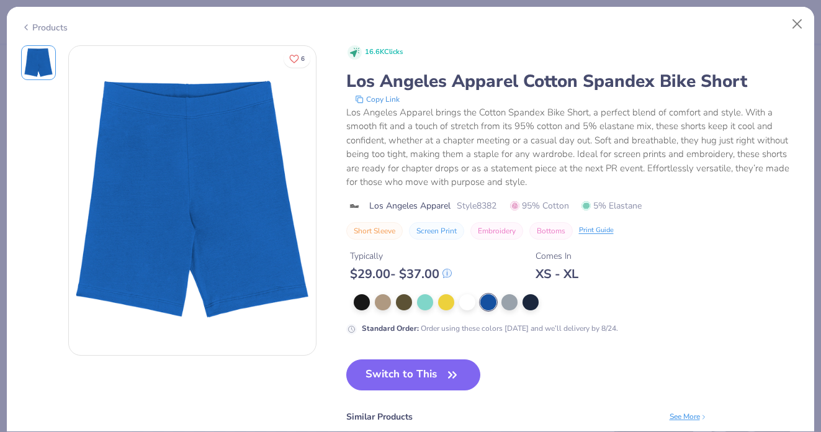
click at [492, 204] on span "Style 8382" at bounding box center [476, 205] width 40 height 13
copy span "8382"
click at [509, 102] on div "Copy Link" at bounding box center [573, 99] width 453 height 12
click at [799, 24] on button "Close" at bounding box center [797, 24] width 24 height 24
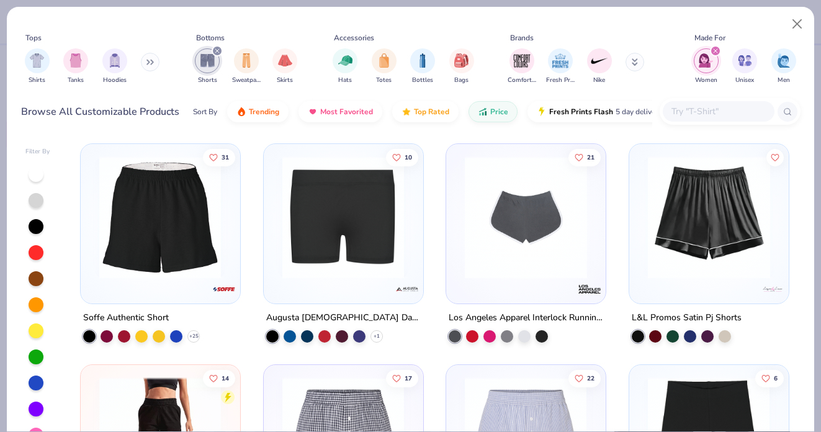
click at [161, 252] on img at bounding box center [160, 217] width 134 height 122
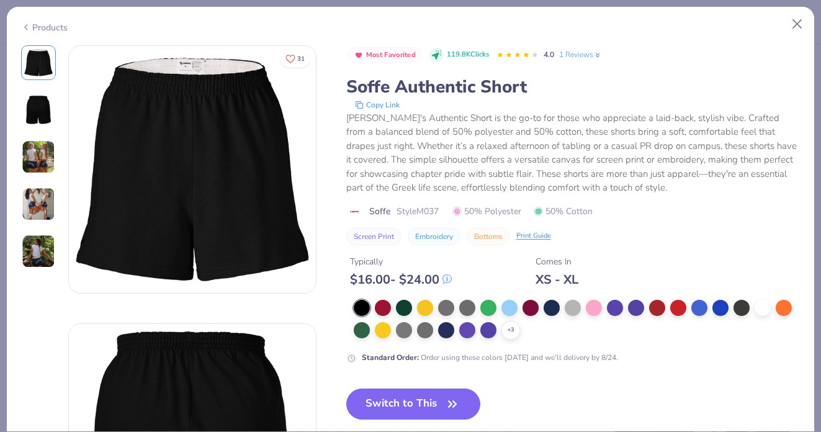
click at [424, 212] on span "Style M037" at bounding box center [417, 211] width 42 height 13
copy span "M037"
click at [467, 118] on div "Soffe's Authentic Short is the go-to for those who appreciate a laid-back, styl…" at bounding box center [573, 153] width 454 height 84
click at [798, 19] on button "Close" at bounding box center [797, 24] width 24 height 24
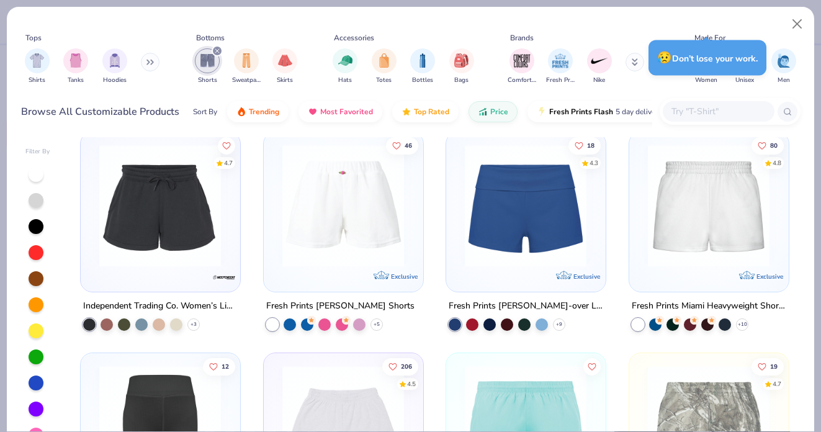
scroll to position [452, 0]
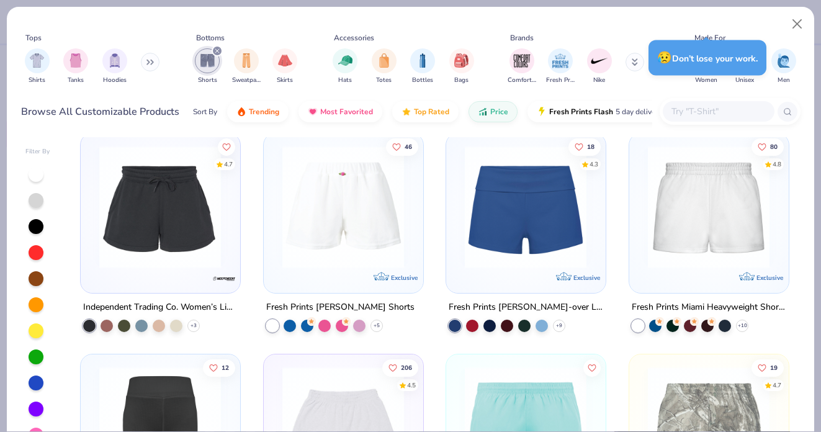
click at [346, 226] on img at bounding box center [343, 207] width 134 height 122
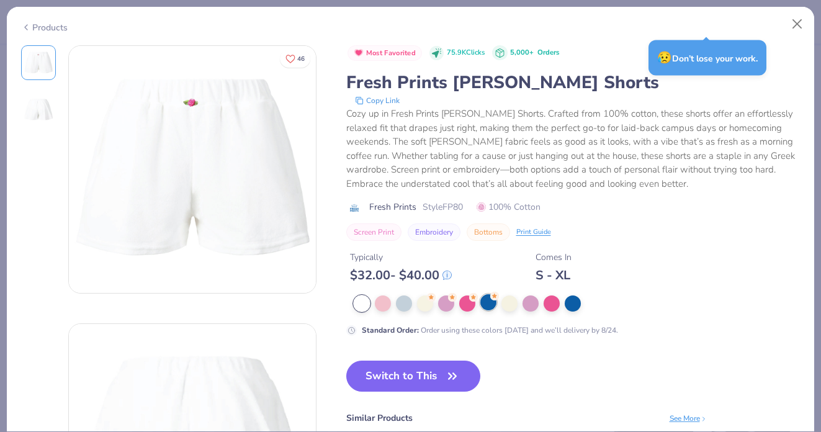
click at [488, 303] on div at bounding box center [488, 302] width 16 height 16
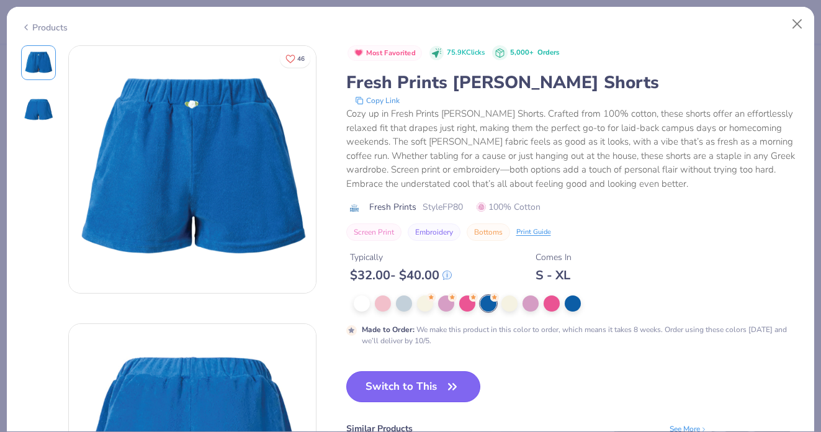
click at [428, 381] on button "Switch to This" at bounding box center [413, 386] width 135 height 31
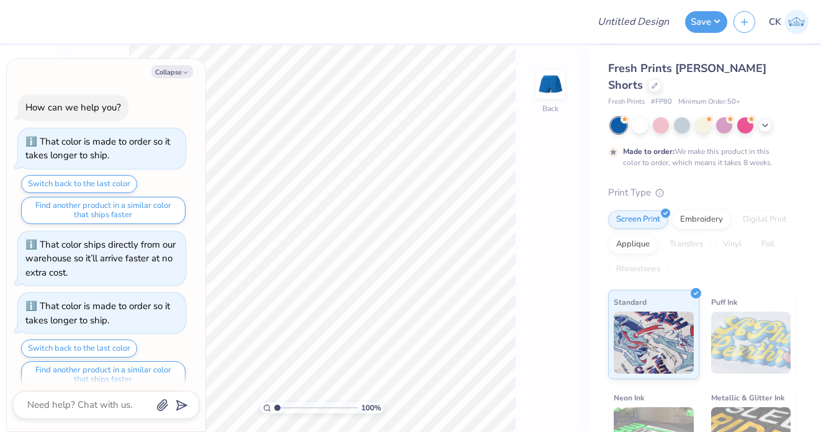
scroll to position [178, 0]
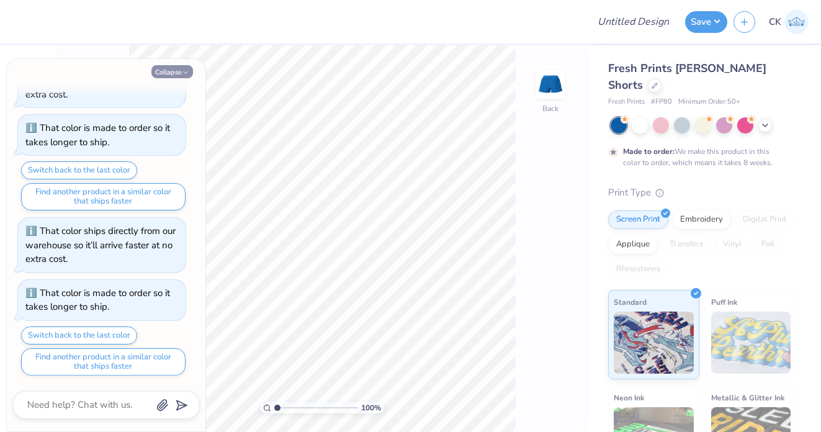
click at [180, 73] on button "Collapse" at bounding box center [172, 71] width 42 height 13
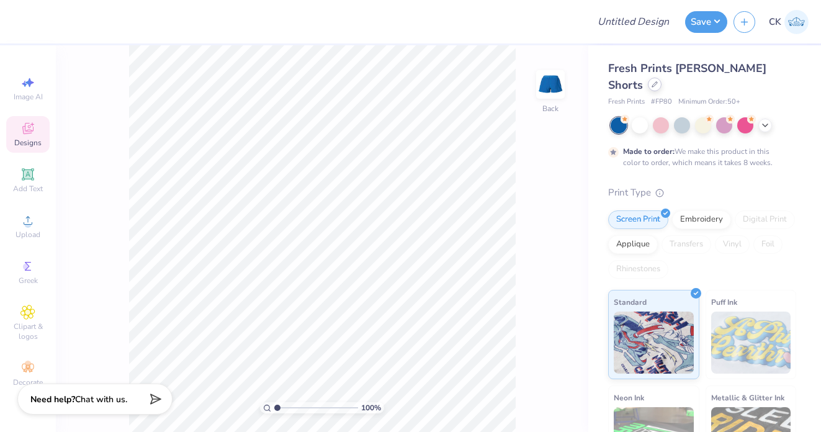
click at [647, 89] on div at bounding box center [654, 85] width 14 height 14
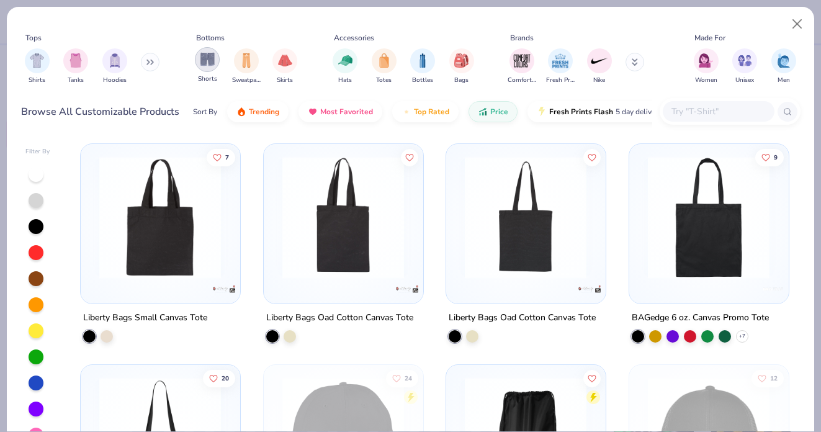
click at [200, 66] on img "filter for Shorts" at bounding box center [207, 59] width 14 height 14
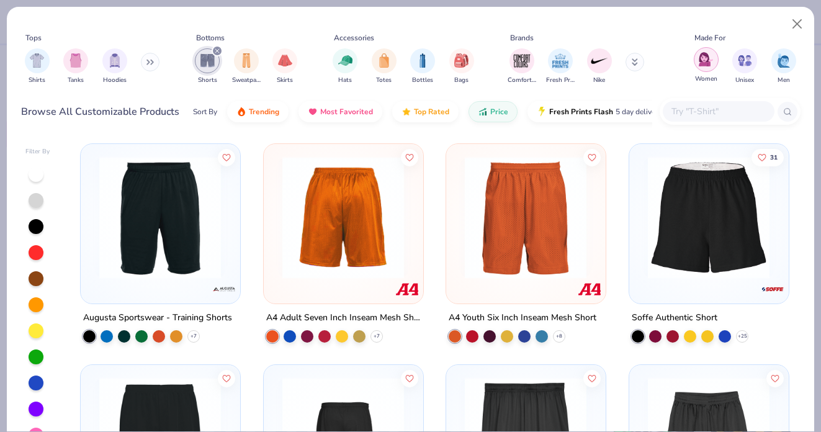
click at [700, 60] on img "filter for Women" at bounding box center [705, 59] width 14 height 14
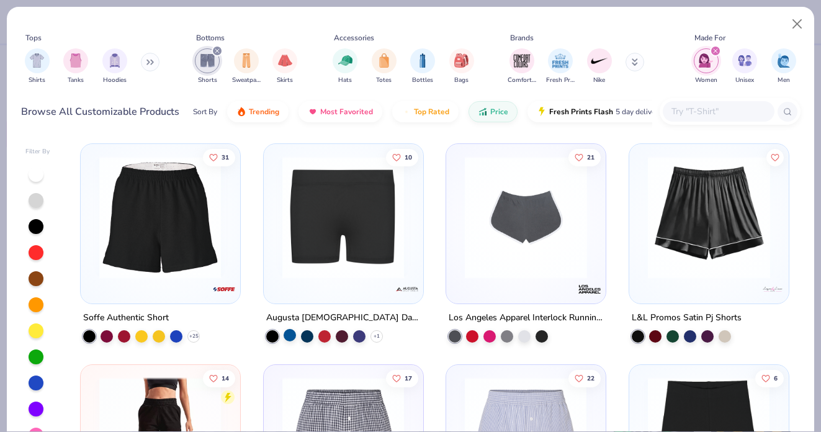
click at [291, 333] on div at bounding box center [289, 334] width 12 height 12
click at [354, 230] on img at bounding box center [343, 217] width 134 height 122
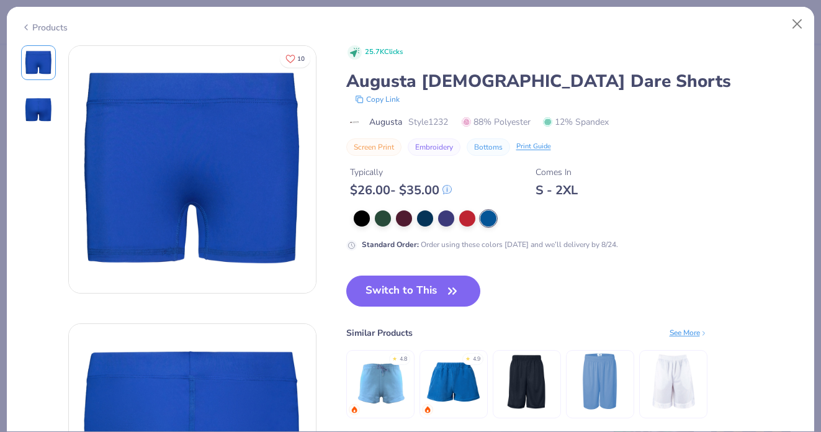
click at [457, 243] on div "Standard Order : Order using these colors today and we’ll delivery by 8/24." at bounding box center [490, 244] width 256 height 11
click at [456, 243] on div "Standard Order : Order using these colors today and we’ll delivery by 8/24." at bounding box center [490, 244] width 256 height 11
click at [383, 272] on div "25.7K Clicks Augusta Ladies Dare Shorts Copy Link Augusta Style 1232 88% Polyes…" at bounding box center [573, 244] width 454 height 398
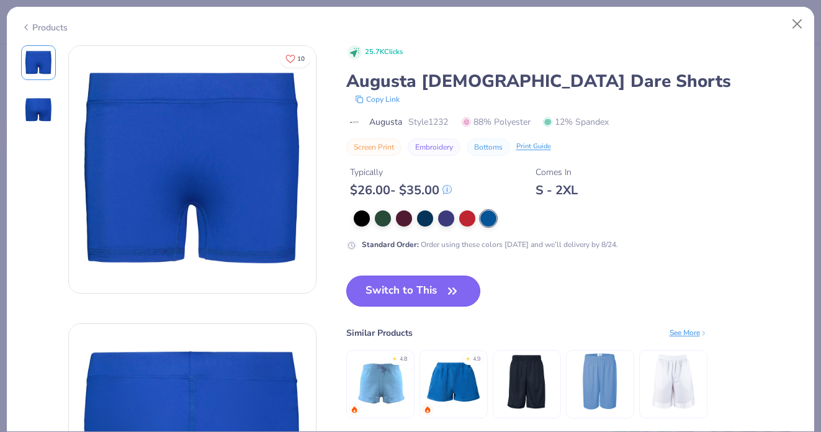
click at [382, 280] on button "Switch to This" at bounding box center [413, 290] width 135 height 31
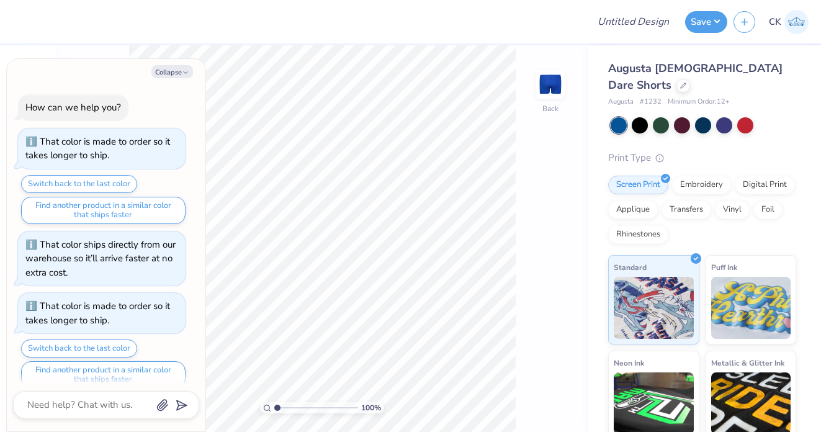
scroll to position [240, 0]
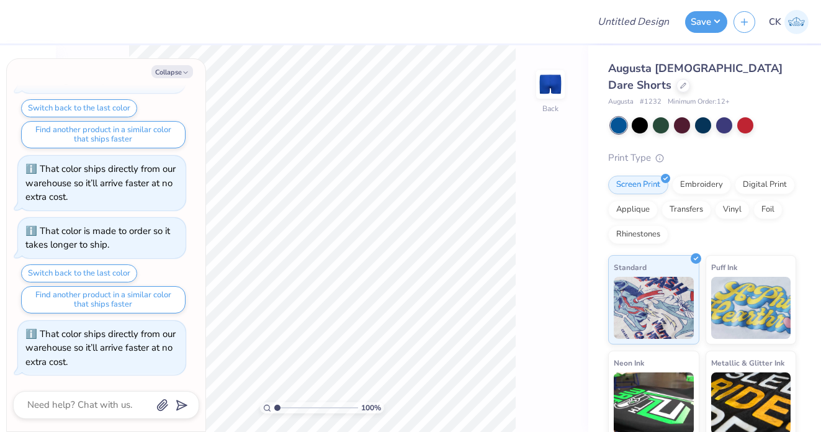
click at [171, 62] on div "Collapse How can we help you? That color is made to order so it takes longer to…" at bounding box center [106, 245] width 198 height 372
click at [171, 68] on button "Collapse" at bounding box center [172, 71] width 42 height 13
type textarea "x"
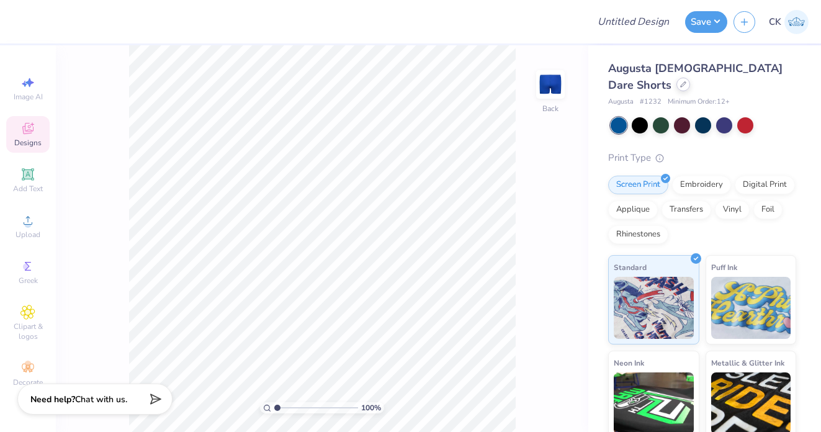
click at [690, 78] on div at bounding box center [683, 85] width 14 height 14
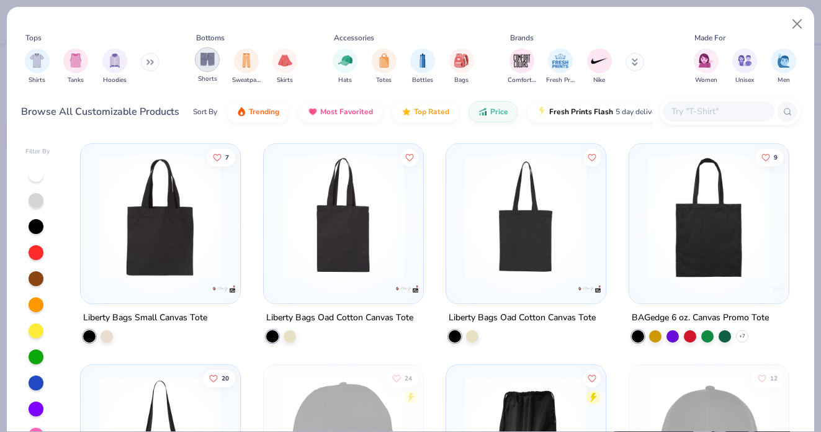
click at [211, 58] on img "filter for Shorts" at bounding box center [207, 59] width 14 height 14
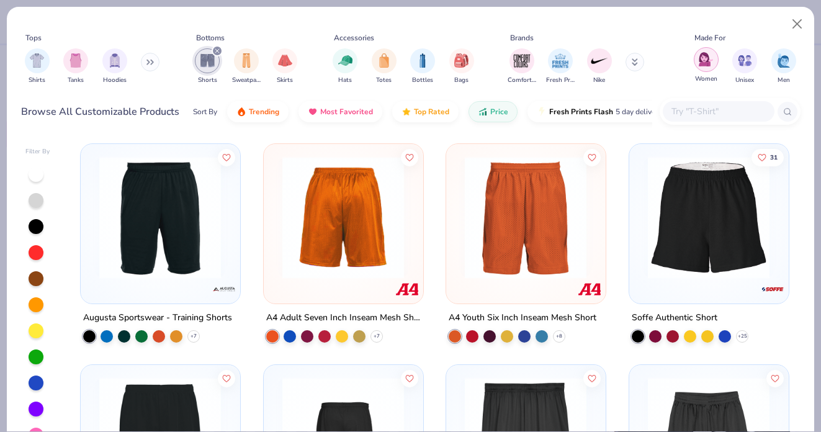
click at [706, 65] on img "filter for Women" at bounding box center [705, 59] width 14 height 14
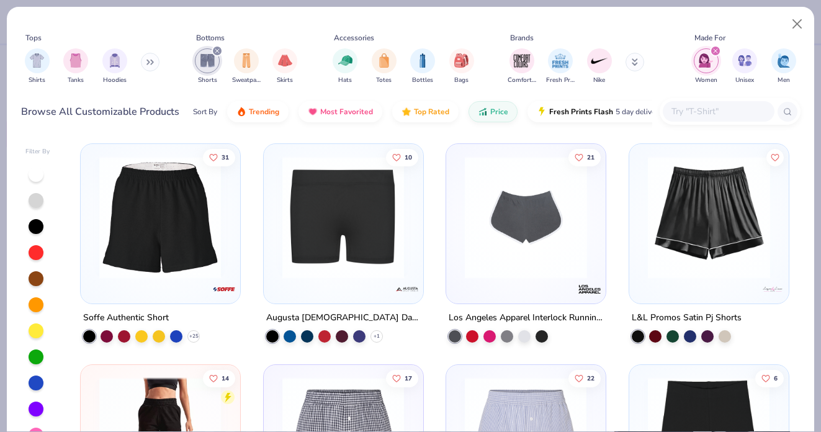
click at [344, 198] on img at bounding box center [343, 217] width 134 height 122
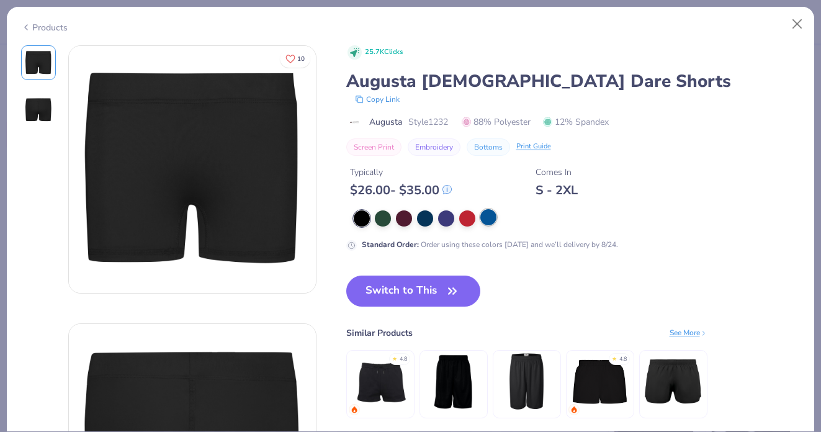
click at [489, 218] on div at bounding box center [488, 217] width 16 height 16
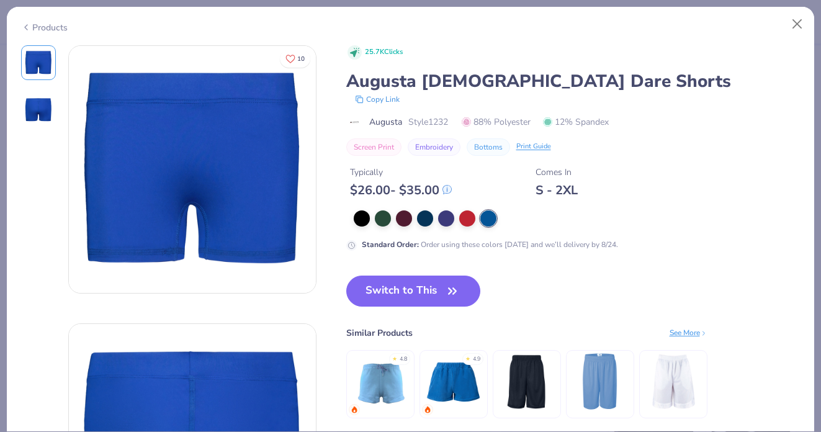
scroll to position [94, 0]
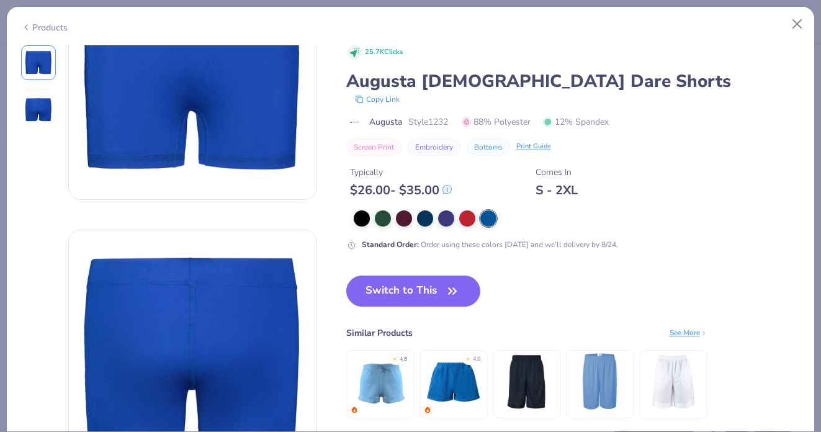
click at [455, 389] on img at bounding box center [453, 381] width 59 height 59
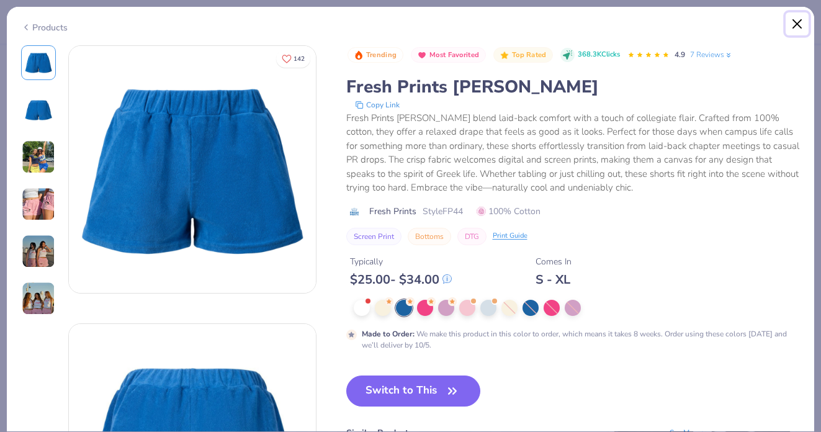
click at [790, 29] on button "Close" at bounding box center [797, 24] width 24 height 24
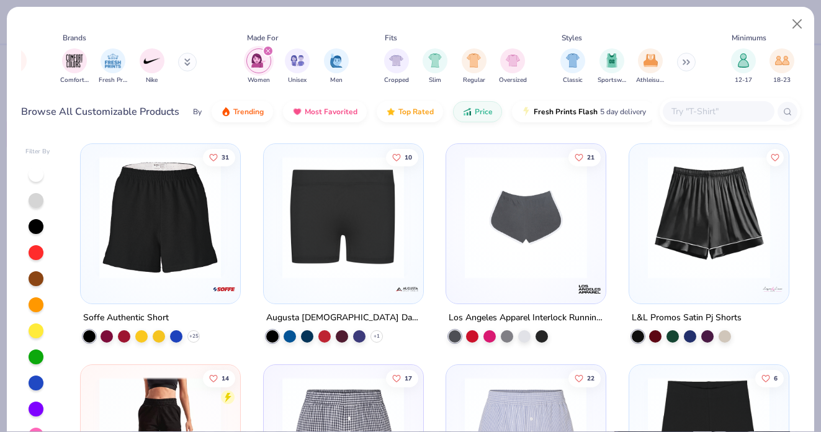
scroll to position [0, 687]
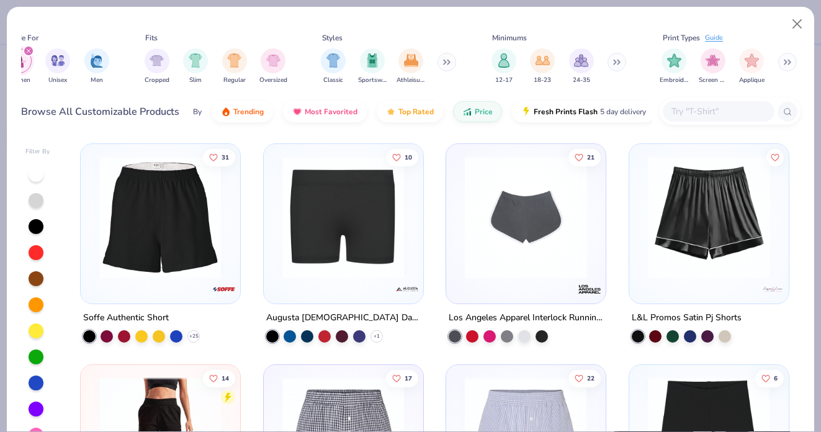
click at [614, 56] on button at bounding box center [616, 62] width 19 height 19
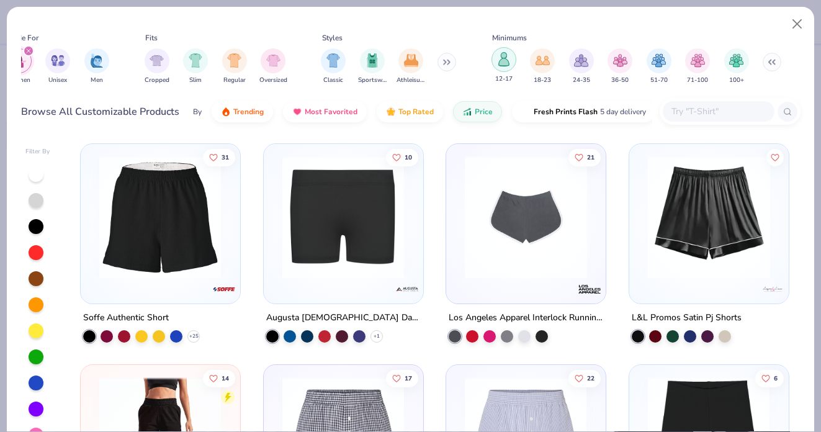
click at [502, 62] on img "filter for 12-17" at bounding box center [504, 59] width 14 height 14
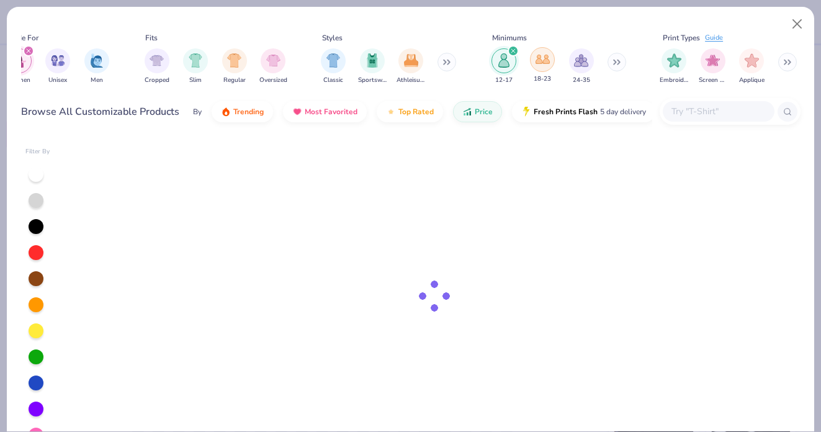
click at [535, 62] on img "filter for 18-23" at bounding box center [542, 59] width 14 height 14
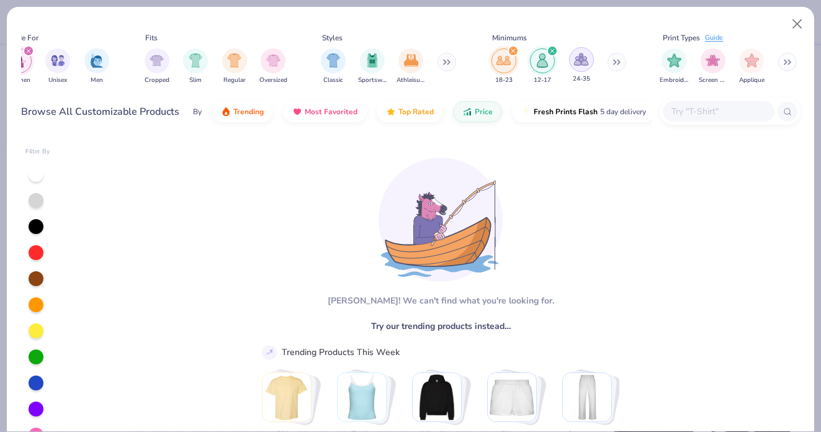
click at [575, 58] on img "filter for 24-35" at bounding box center [581, 59] width 14 height 14
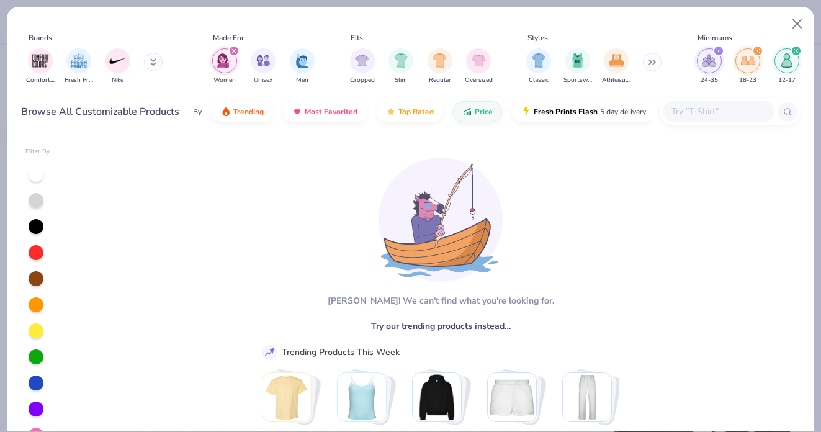
scroll to position [0, 687]
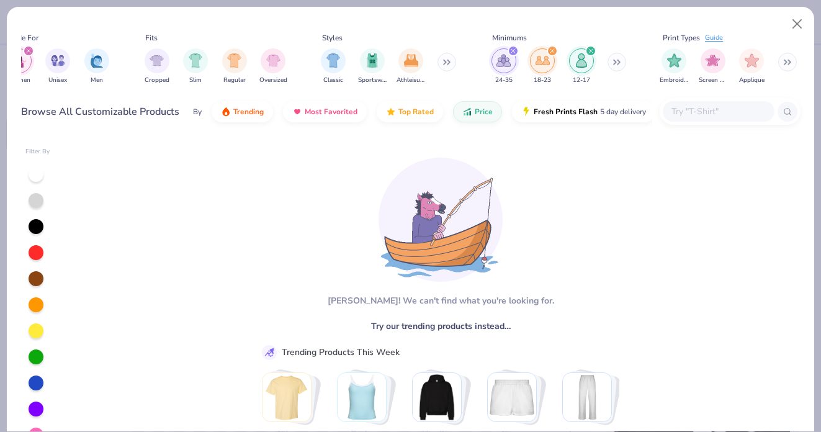
click at [551, 50] on icon "filter for 18-23" at bounding box center [552, 50] width 5 height 5
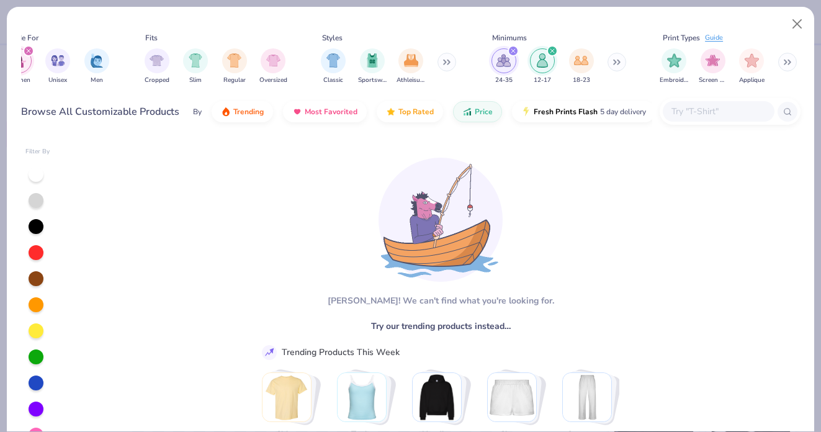
click at [551, 50] on icon "filter for 12-17" at bounding box center [552, 50] width 5 height 5
click at [512, 51] on icon "filter for 24-35" at bounding box center [513, 51] width 4 height 4
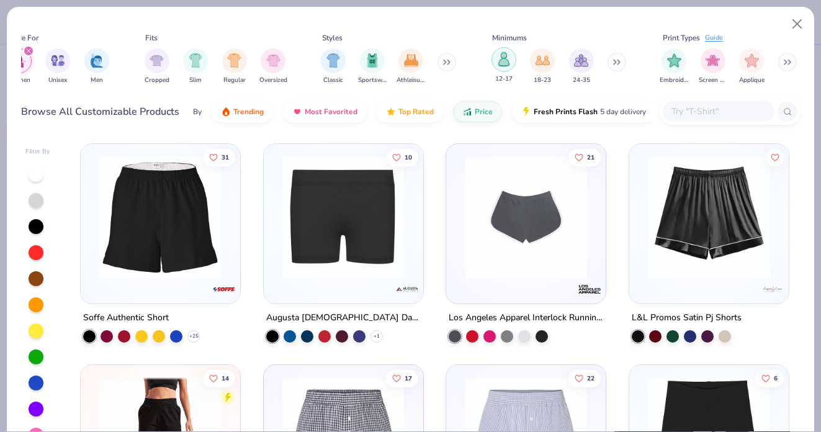
click at [497, 62] on img "filter for 12-17" at bounding box center [504, 59] width 14 height 14
click at [513, 50] on icon "filter for 12-17" at bounding box center [512, 50] width 5 height 5
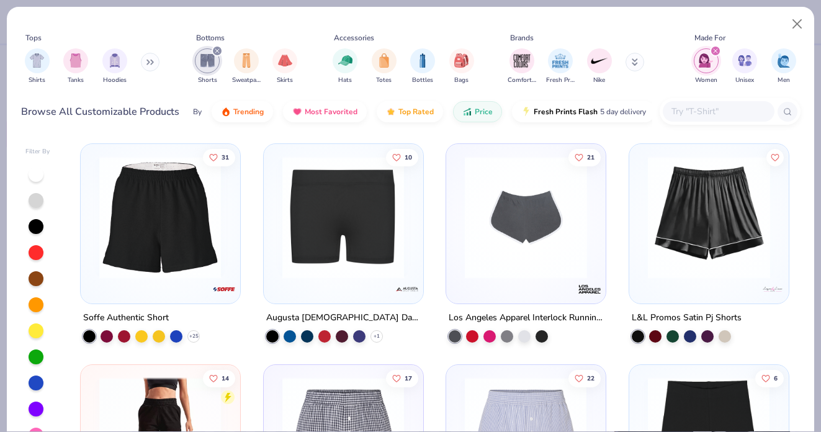
click at [640, 30] on div "Tops Shirts Tanks Hoodies Bottoms Shorts Sweatpants Skirts Accessories Hats Tot…" at bounding box center [410, 61] width 779 height 66
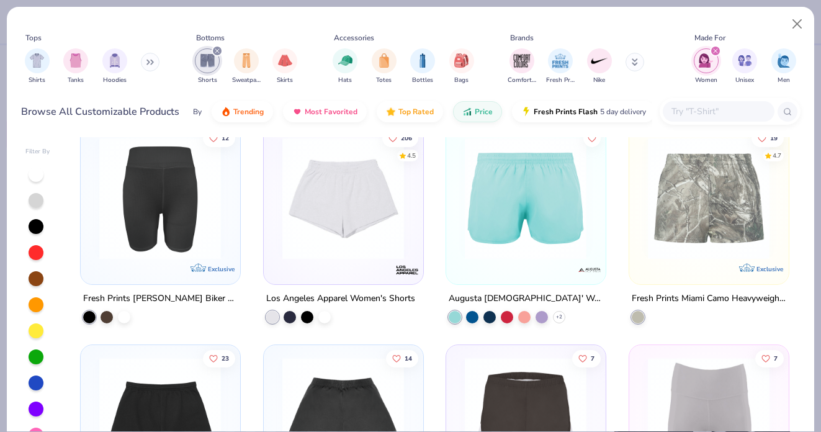
scroll to position [673, 0]
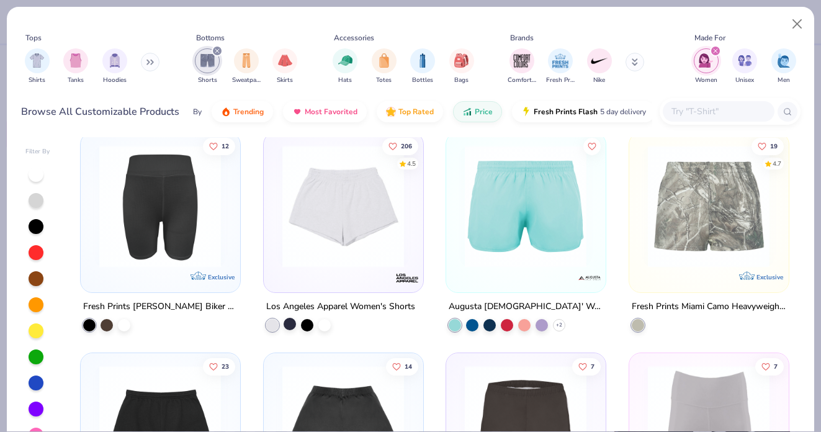
click at [291, 325] on div at bounding box center [289, 323] width 12 height 12
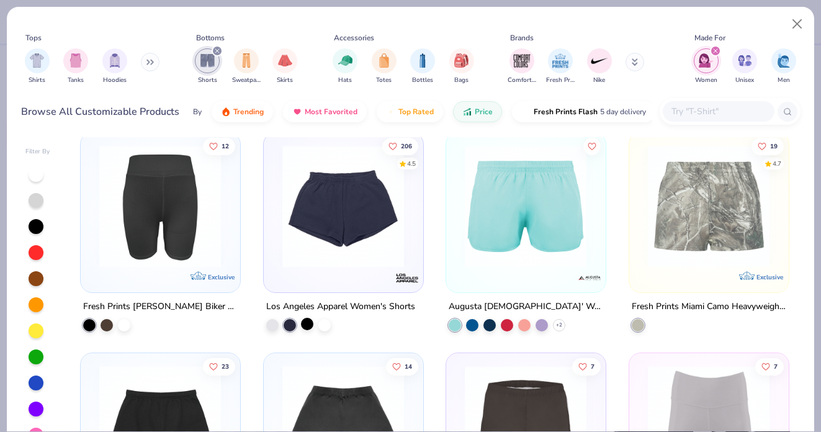
click at [308, 318] on div at bounding box center [307, 323] width 12 height 12
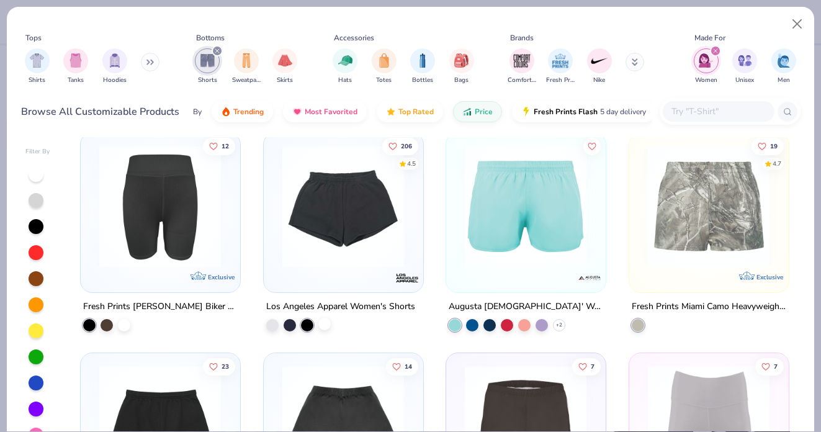
click at [323, 319] on div at bounding box center [324, 323] width 12 height 12
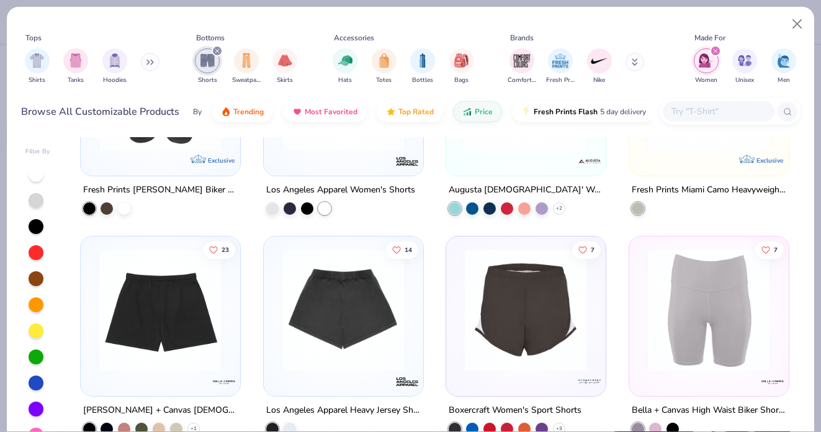
scroll to position [24, 0]
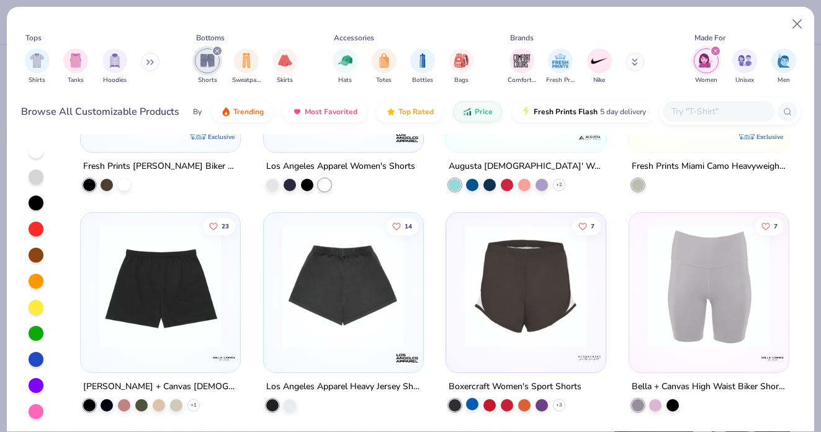
click at [474, 404] on div at bounding box center [472, 403] width 12 height 12
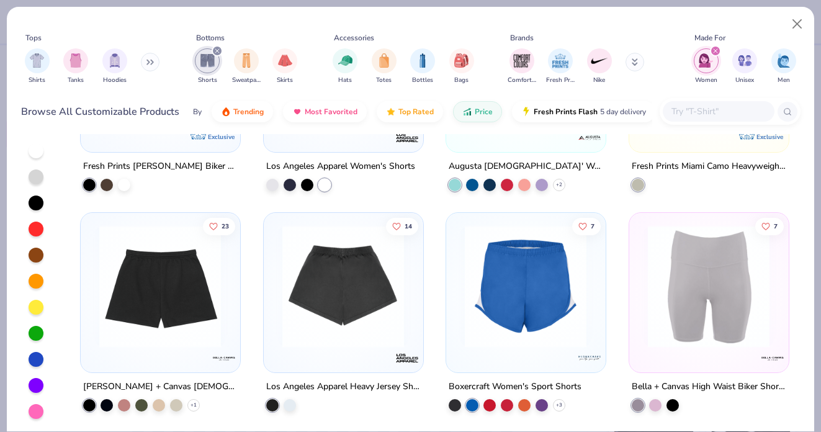
click at [484, 308] on img at bounding box center [525, 286] width 134 height 122
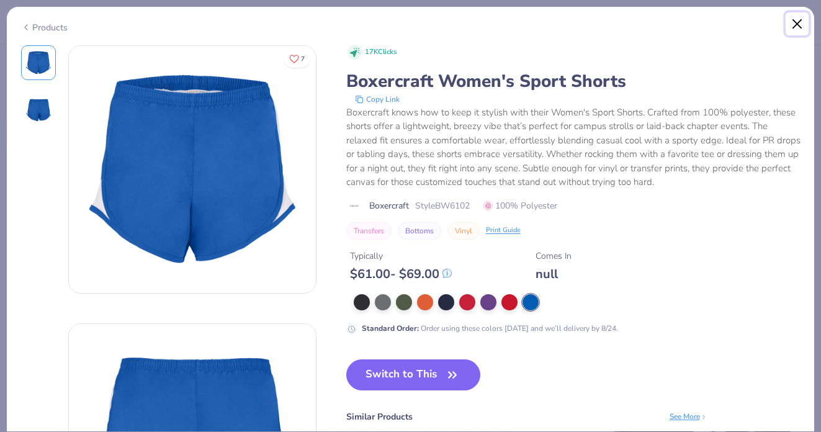
click at [794, 19] on button "Close" at bounding box center [797, 24] width 24 height 24
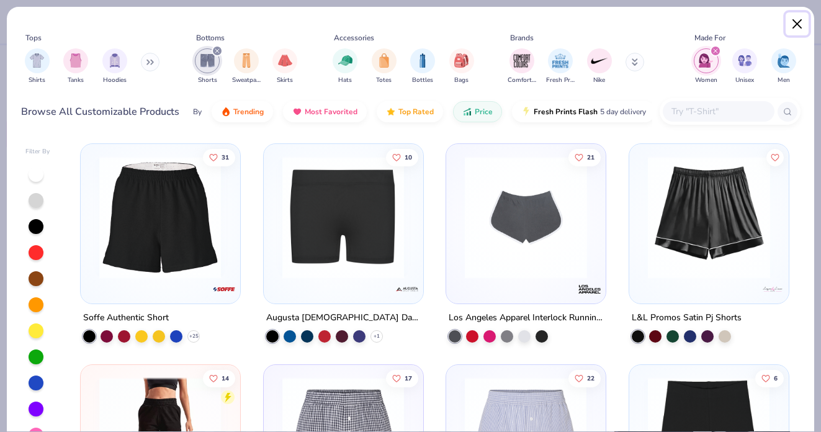
click at [792, 23] on button "Close" at bounding box center [797, 24] width 24 height 24
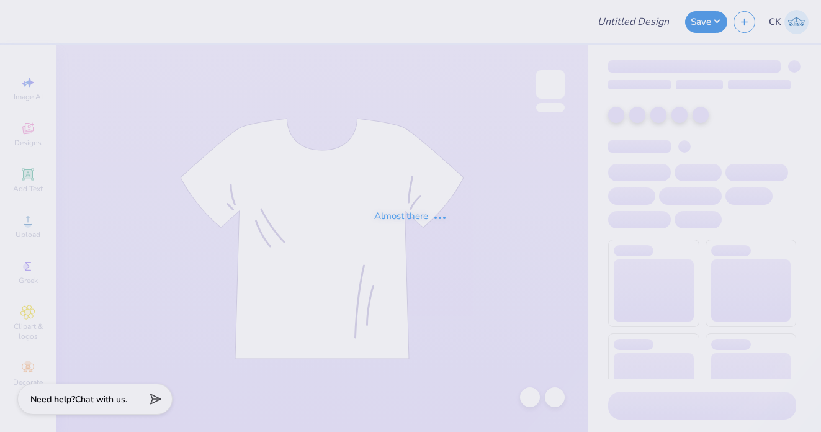
type input "Bar Crawl Fall tees option Navy tank"
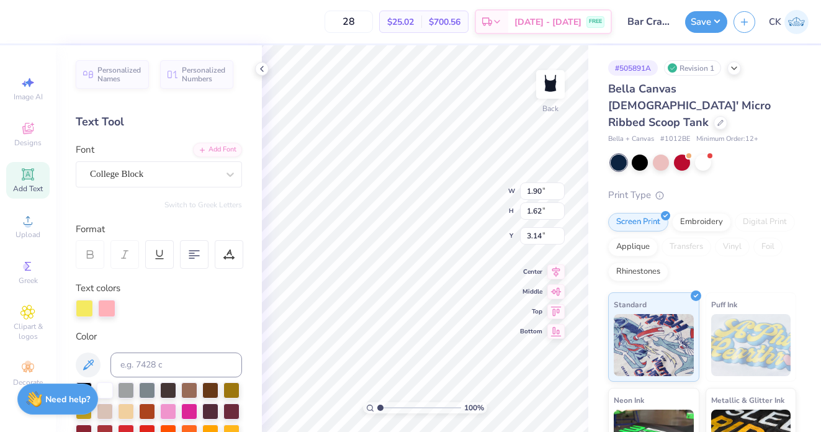
type input "3.22"
type textarea "26"
click at [264, 70] on icon at bounding box center [262, 69] width 10 height 10
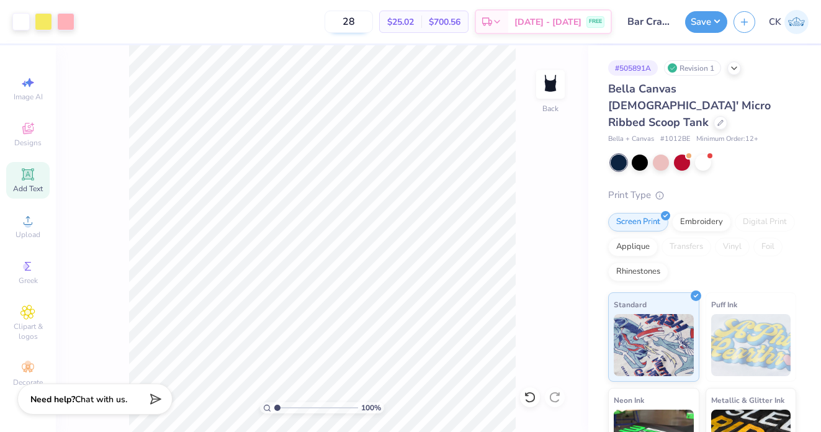
click at [373, 24] on input "28" at bounding box center [348, 22] width 48 height 22
type input "26"
click at [704, 21] on button "Save" at bounding box center [706, 20] width 42 height 22
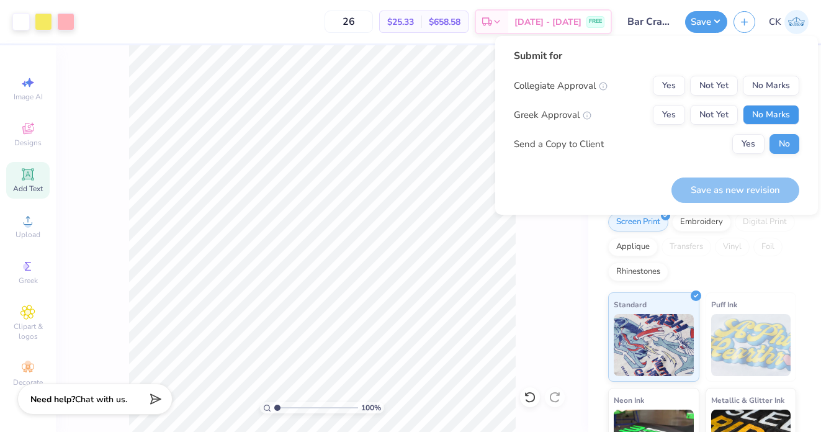
click at [771, 114] on button "No Marks" at bounding box center [770, 115] width 56 height 20
click at [776, 68] on div "Submit for Collegiate Approval Yes Not Yet No Marks Greek Approval Yes Not Yet …" at bounding box center [656, 105] width 285 height 115
click at [772, 87] on button "No Marks" at bounding box center [770, 86] width 56 height 20
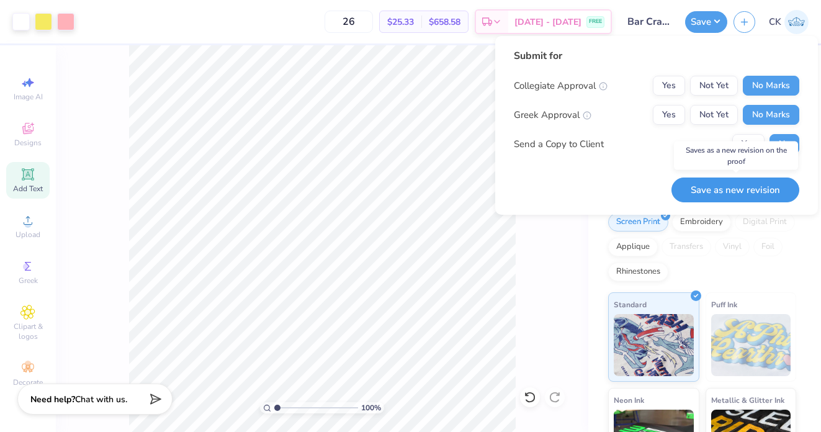
click at [744, 189] on button "Save as new revision" at bounding box center [735, 189] width 128 height 25
